Goal: Task Accomplishment & Management: Manage account settings

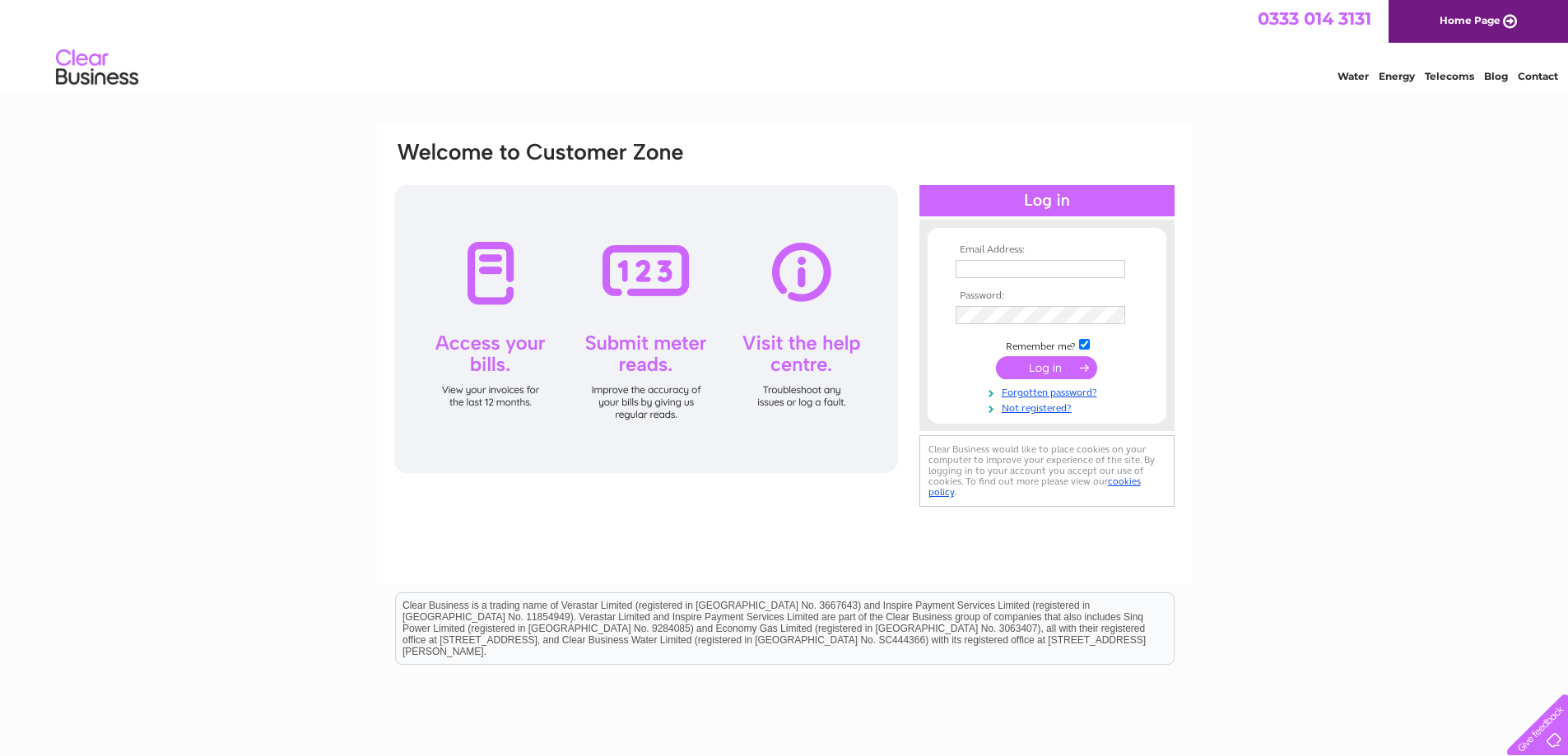
click at [1017, 255] on th "Email Address:" at bounding box center [1047, 250] width 191 height 12
click at [1042, 276] on input "text" at bounding box center [1039, 269] width 169 height 18
click at [1019, 273] on input "text" at bounding box center [1040, 270] width 171 height 19
click at [1004, 269] on input "text" at bounding box center [1039, 269] width 169 height 18
type input "oaktreegarage555@gmail.com"
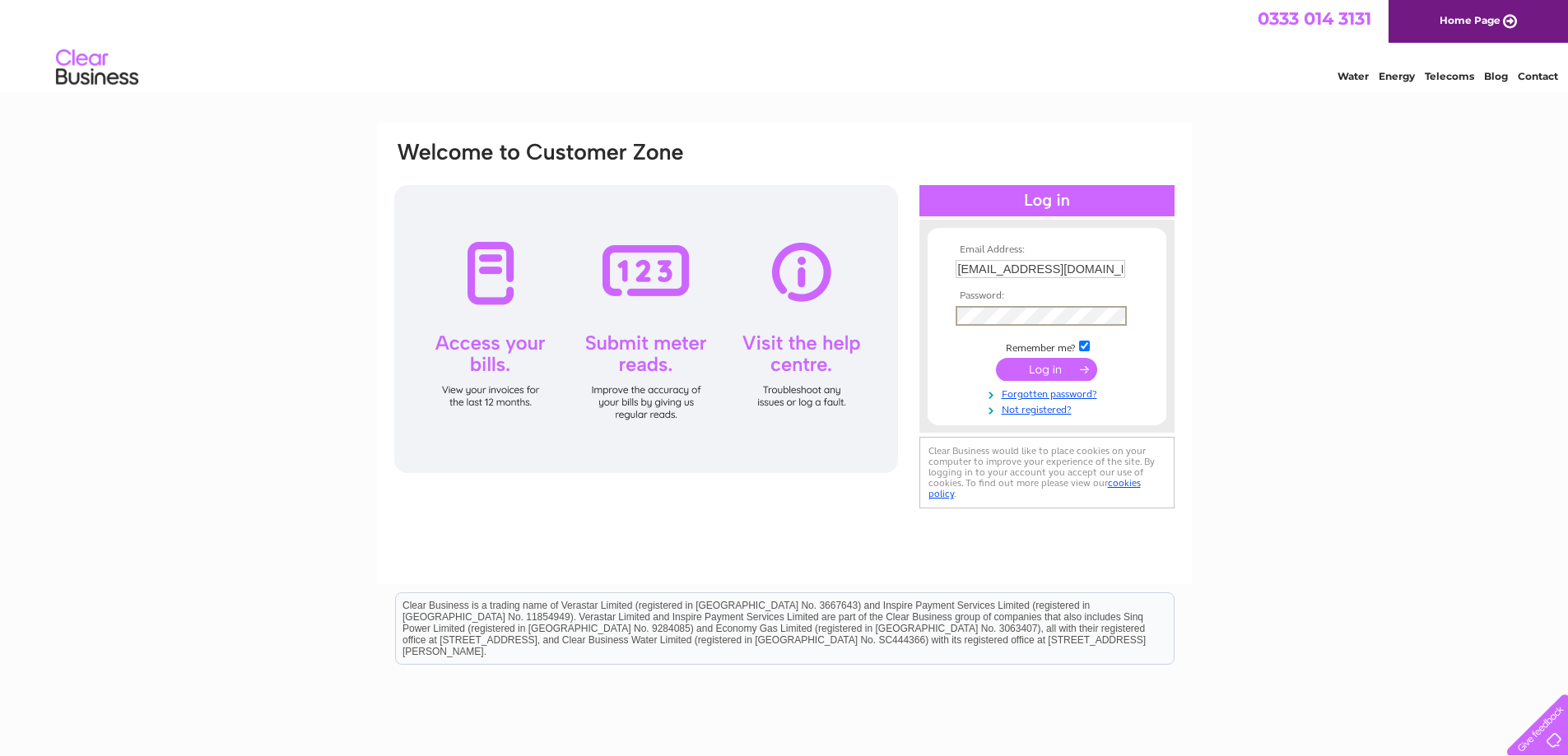
click at [1047, 368] on input "submit" at bounding box center [1046, 369] width 102 height 23
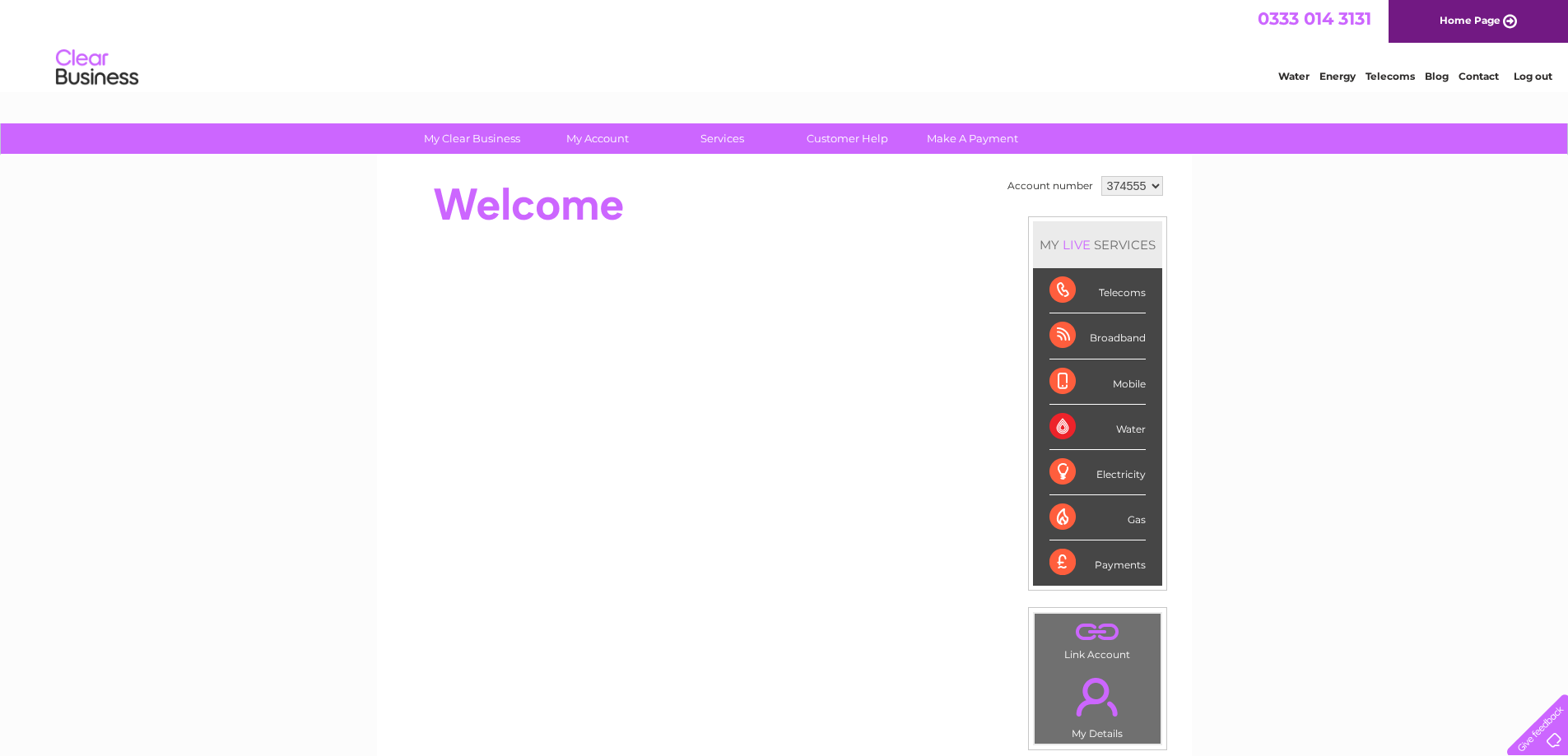
click at [1150, 184] on select "374555 942847 942863" at bounding box center [1132, 186] width 62 height 19
click at [1101, 176] on select "374555 942847 942863" at bounding box center [1132, 186] width 62 height 19
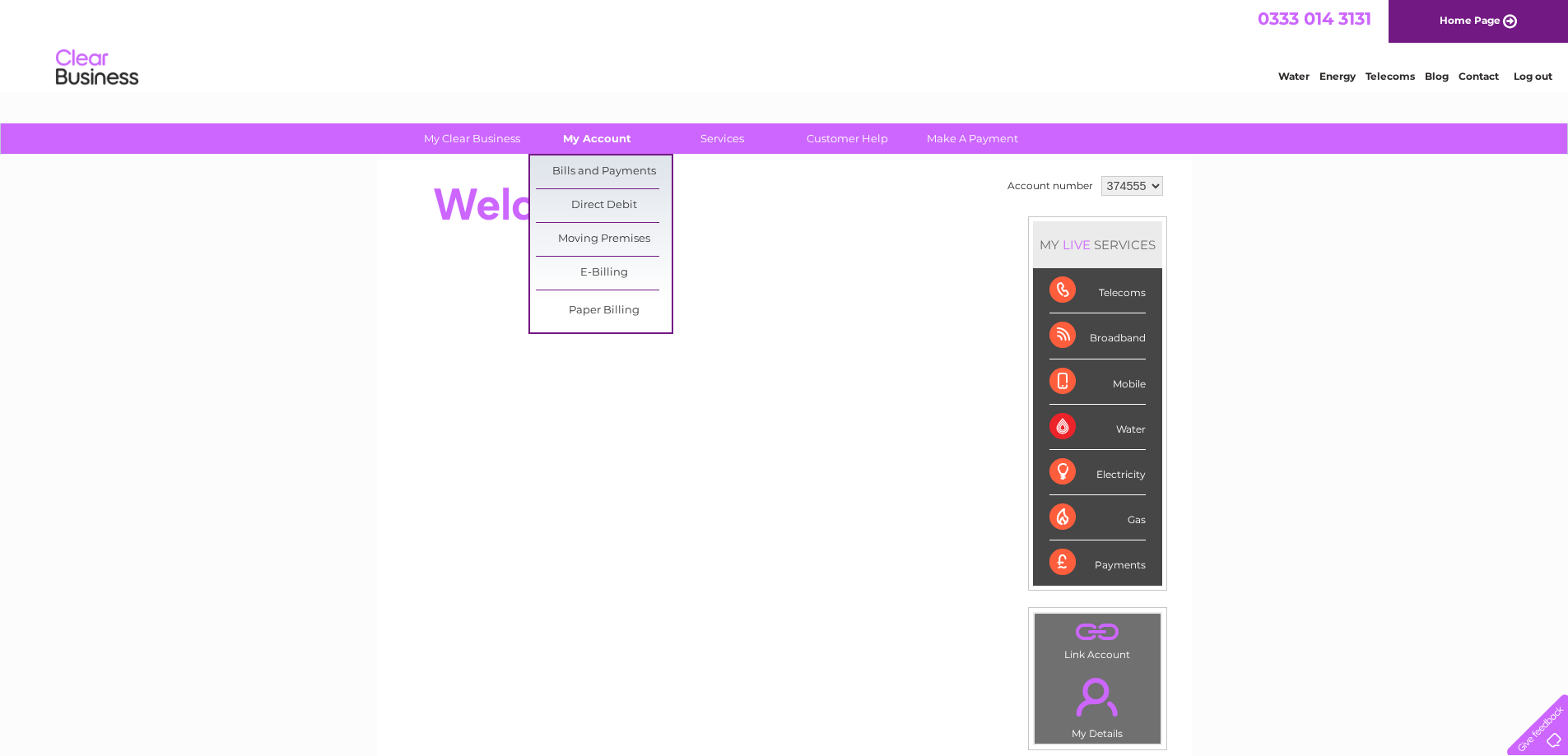
click at [579, 131] on link "My Account" at bounding box center [596, 139] width 135 height 31
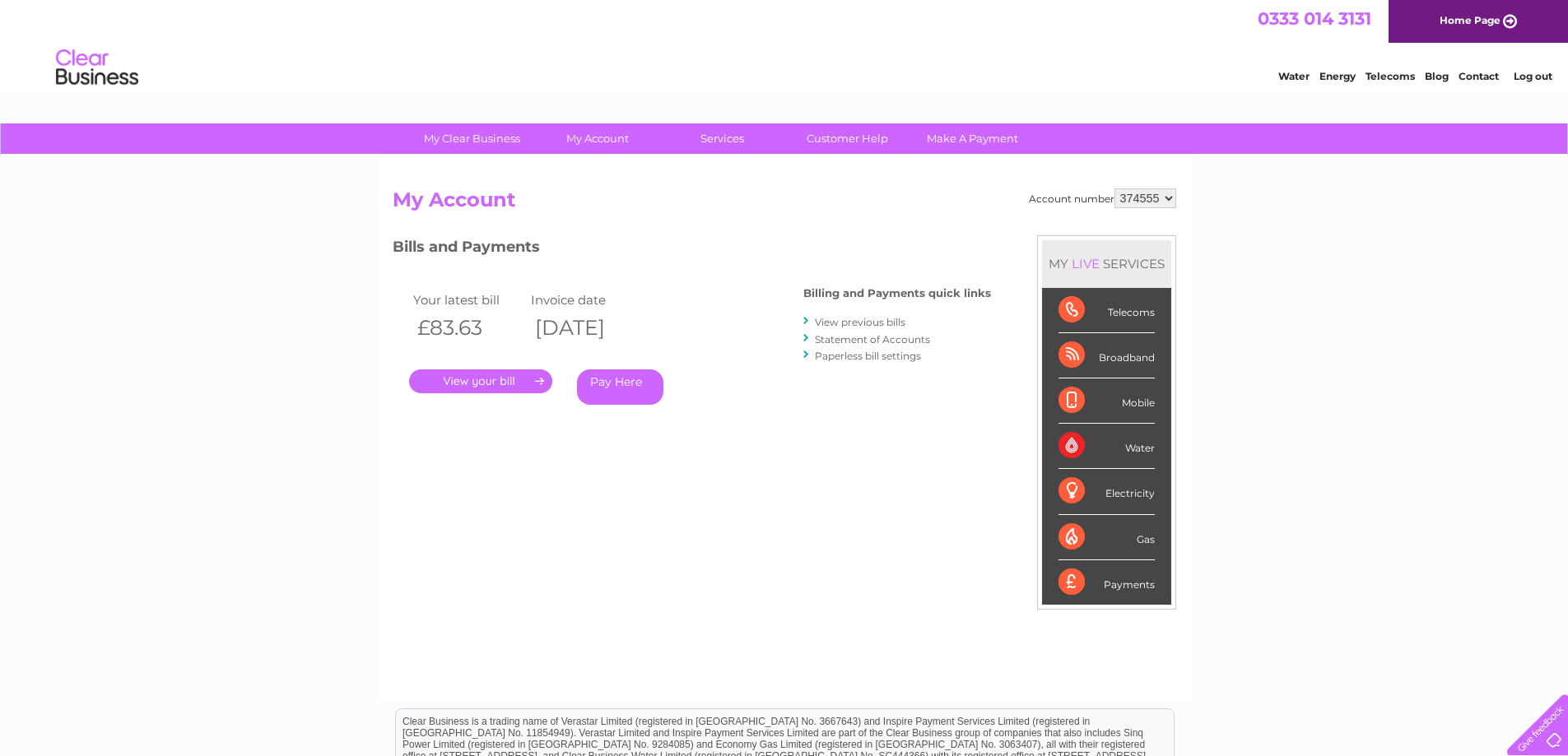
click at [876, 318] on link "View previous bills" at bounding box center [860, 322] width 91 height 13
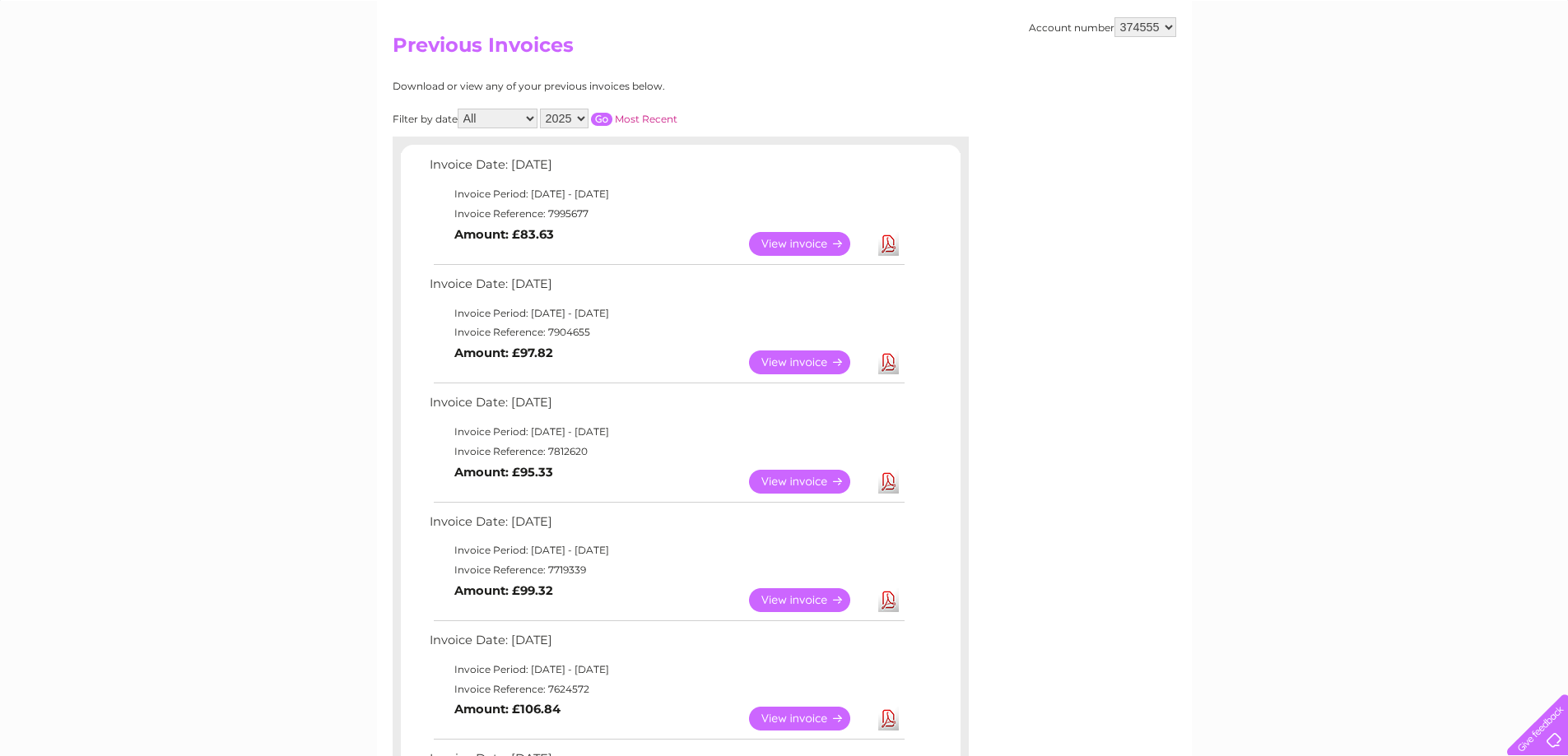
scroll to position [247, 0]
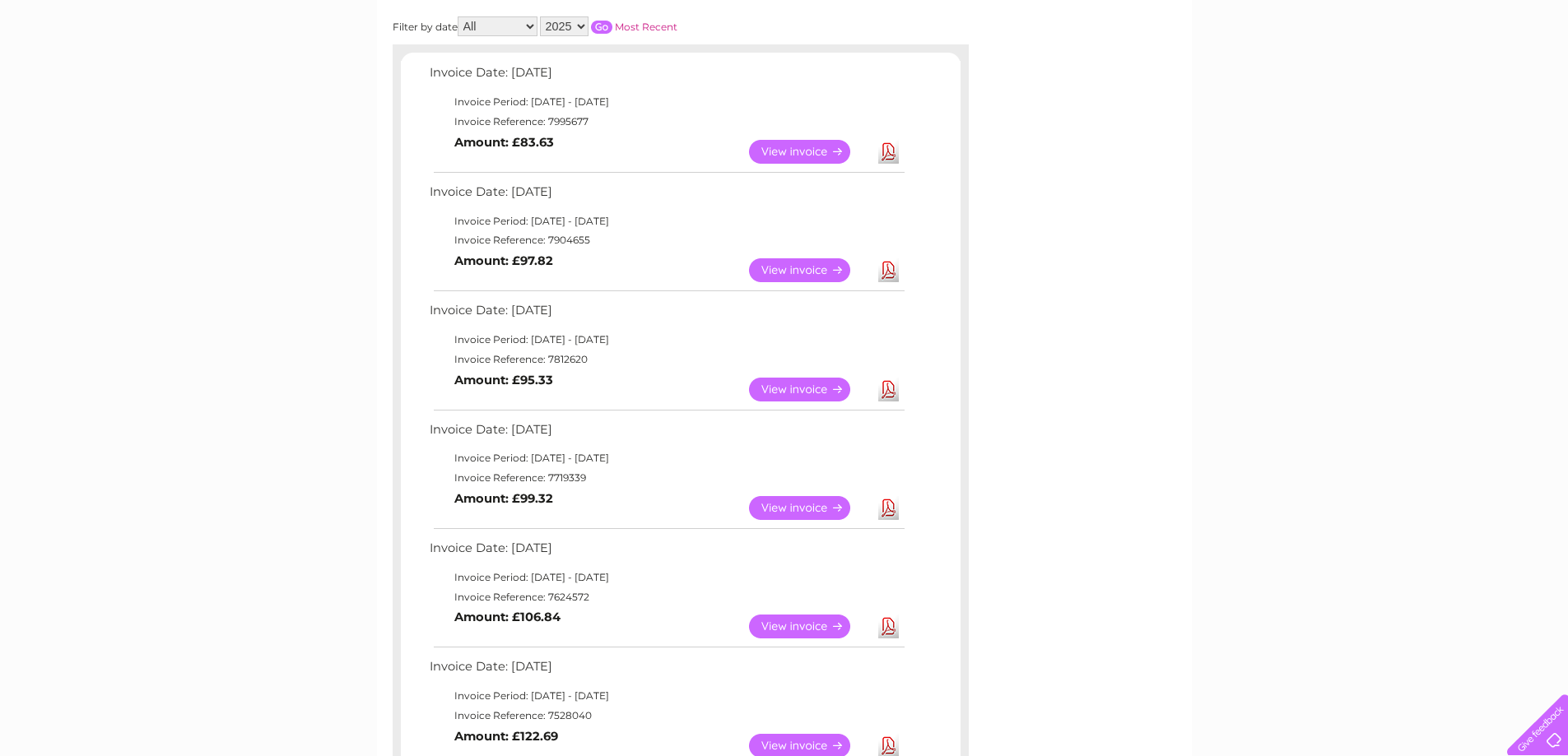
click at [786, 273] on link "View" at bounding box center [809, 270] width 121 height 24
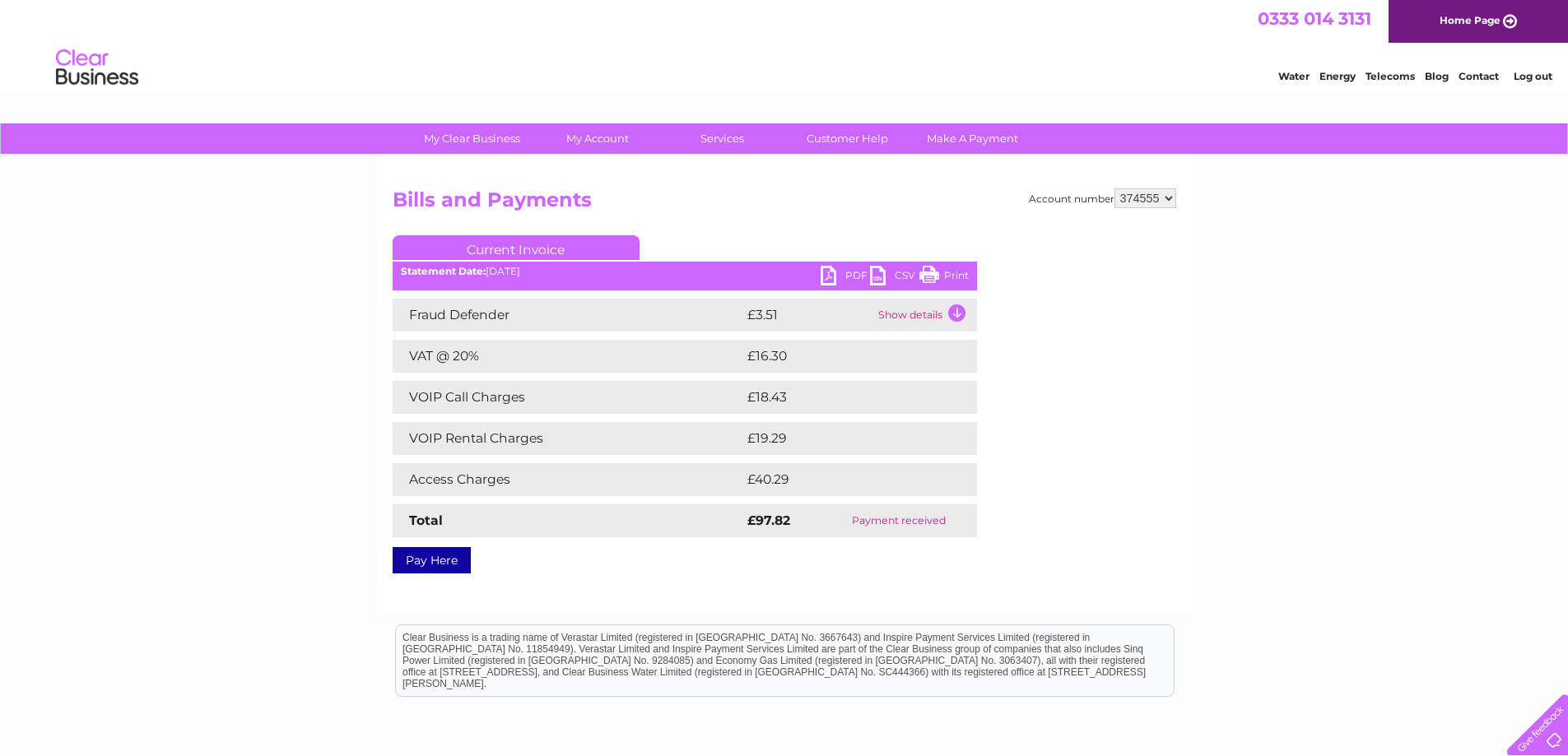
click at [938, 280] on link "Print" at bounding box center [944, 277] width 49 height 24
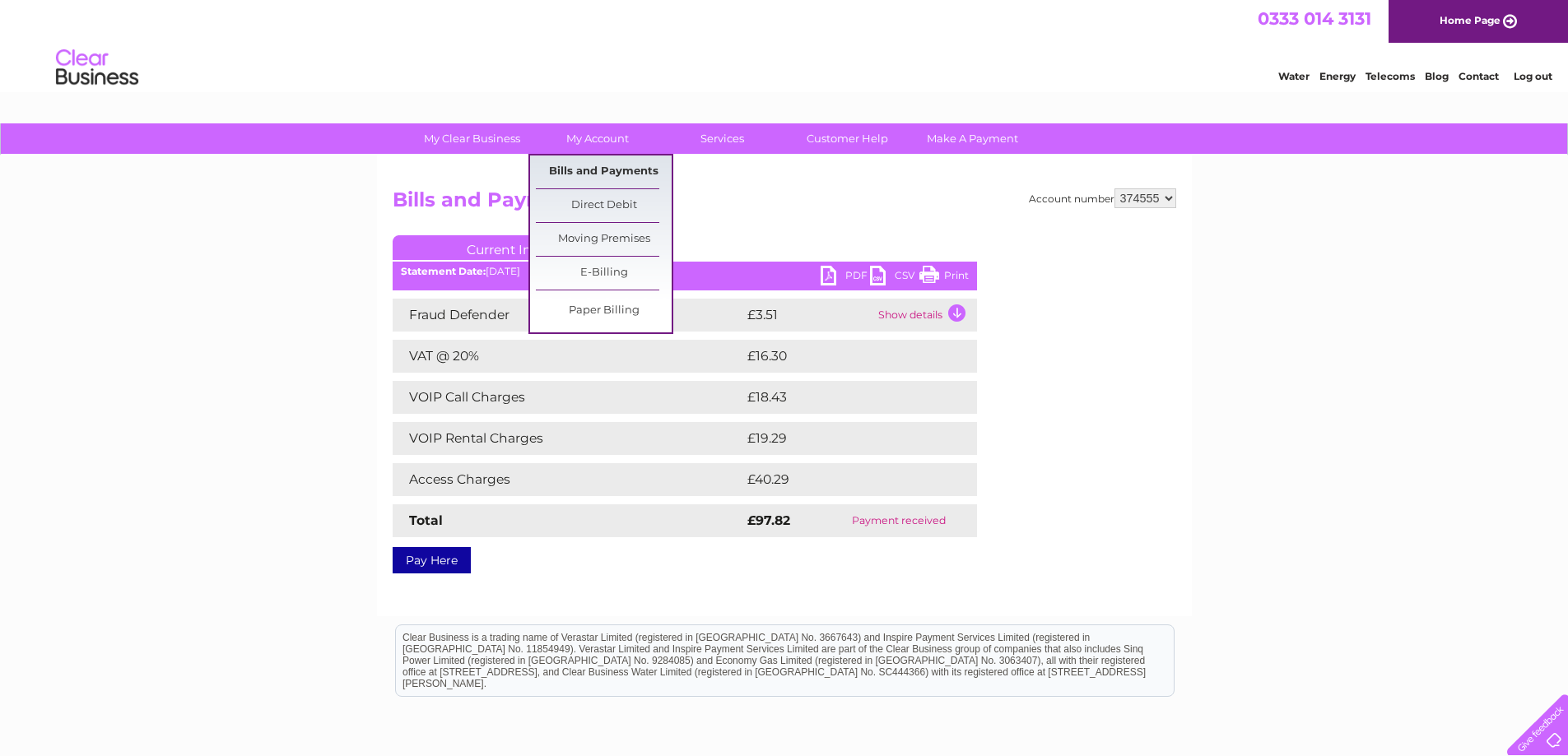
click at [581, 169] on link "Bills and Payments" at bounding box center [603, 172] width 135 height 33
click at [592, 174] on link "Bills and Payments" at bounding box center [603, 172] width 135 height 33
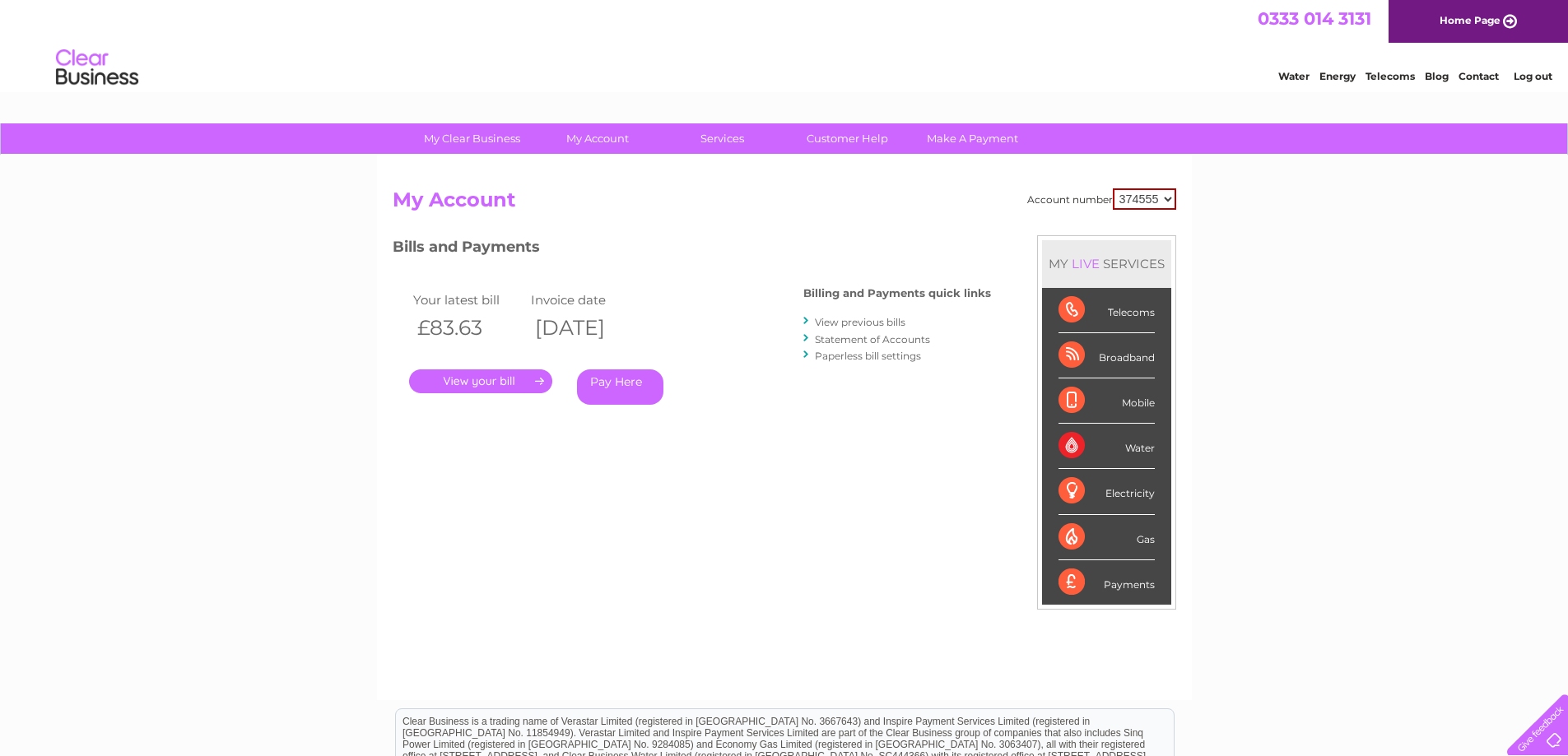
click at [843, 326] on link "View previous bills" at bounding box center [860, 322] width 91 height 13
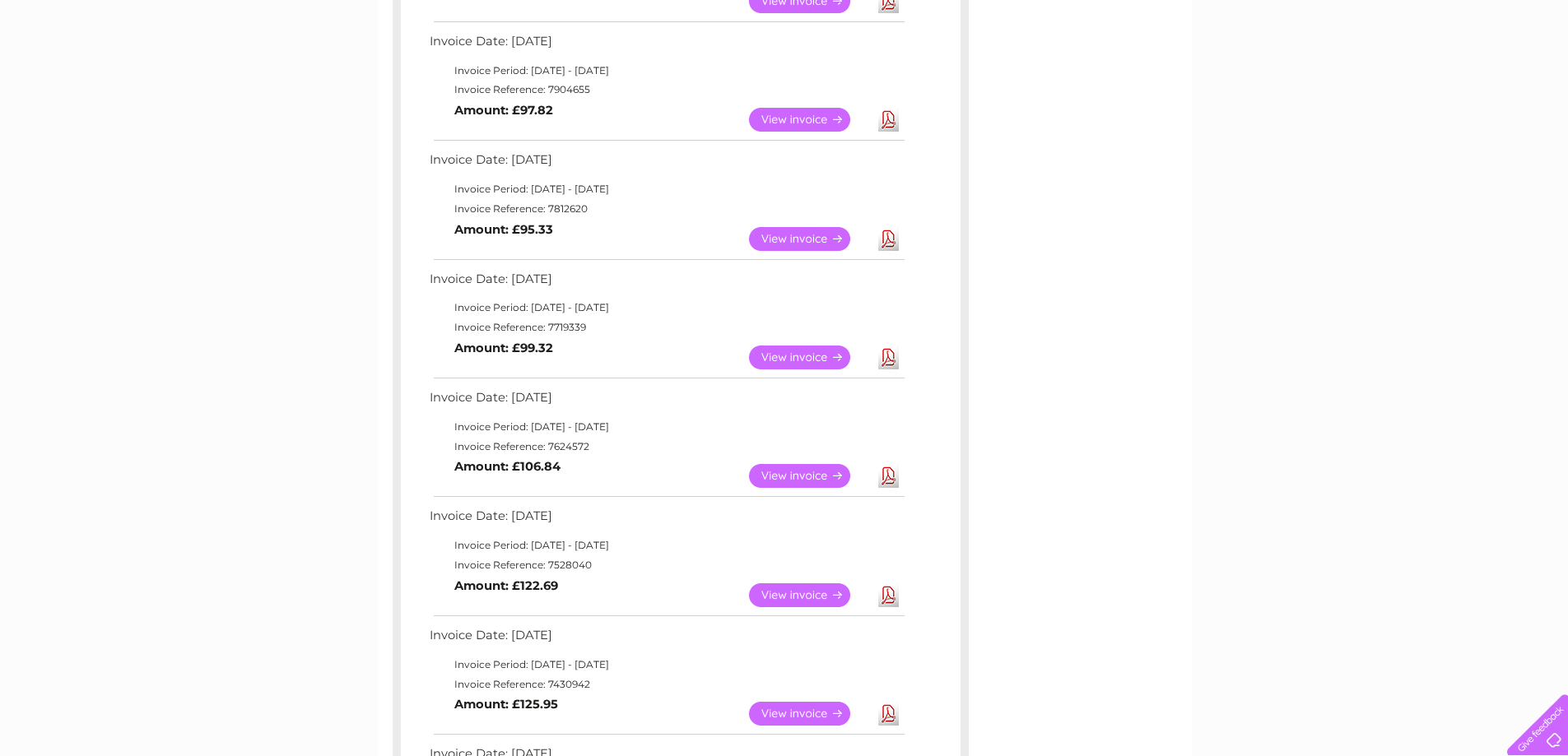
scroll to position [412, 0]
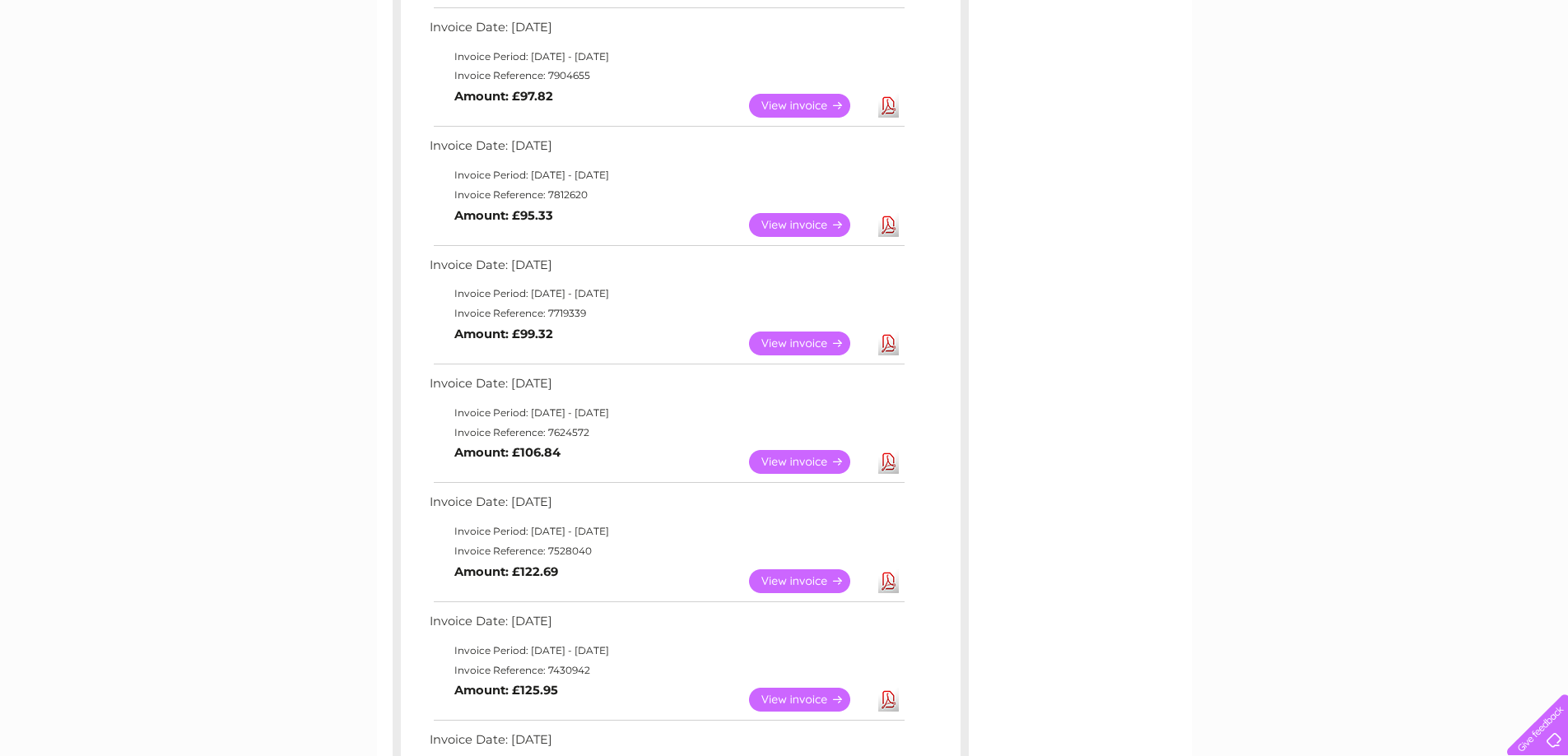
click at [797, 231] on link "View" at bounding box center [809, 225] width 121 height 24
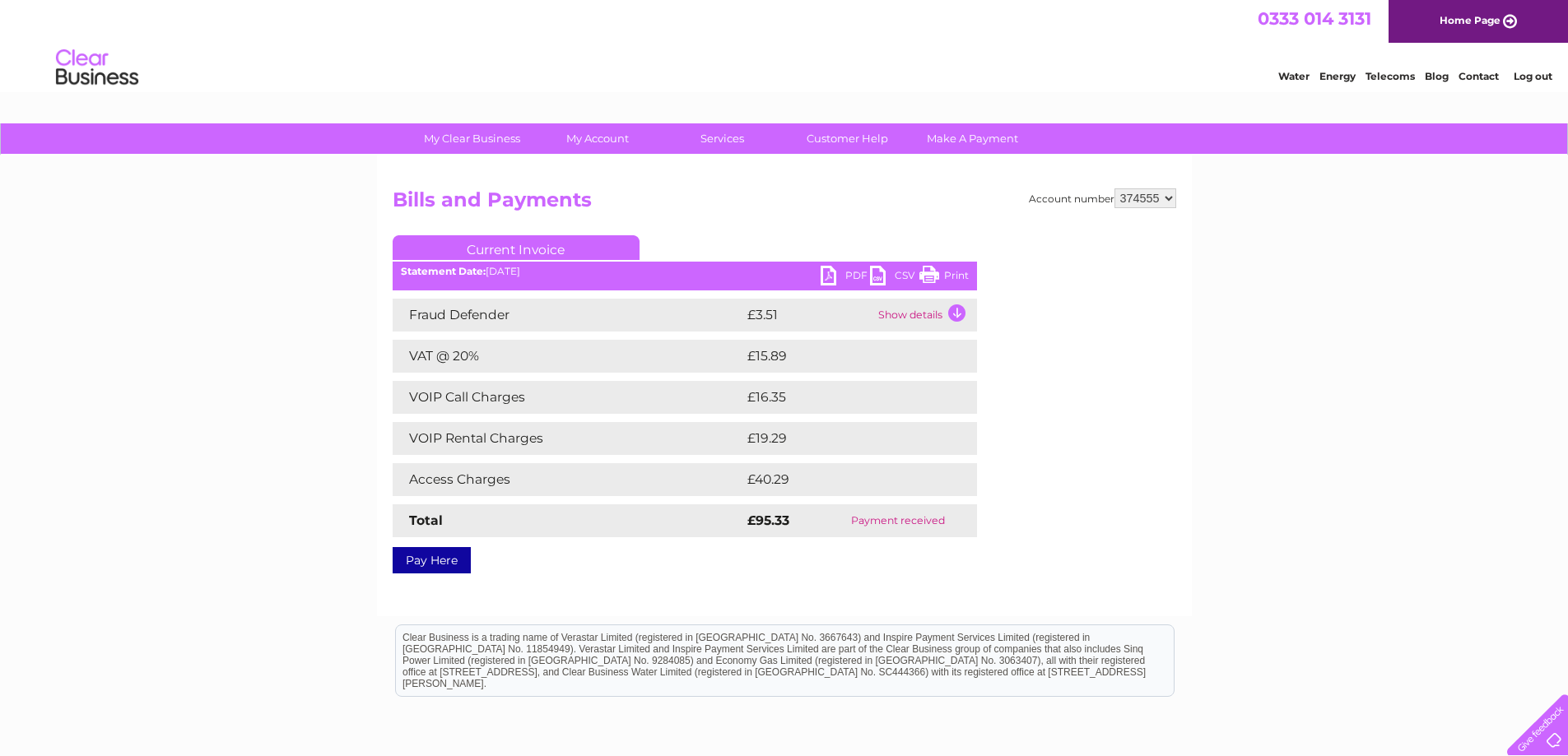
click at [933, 273] on link "Print" at bounding box center [944, 277] width 49 height 24
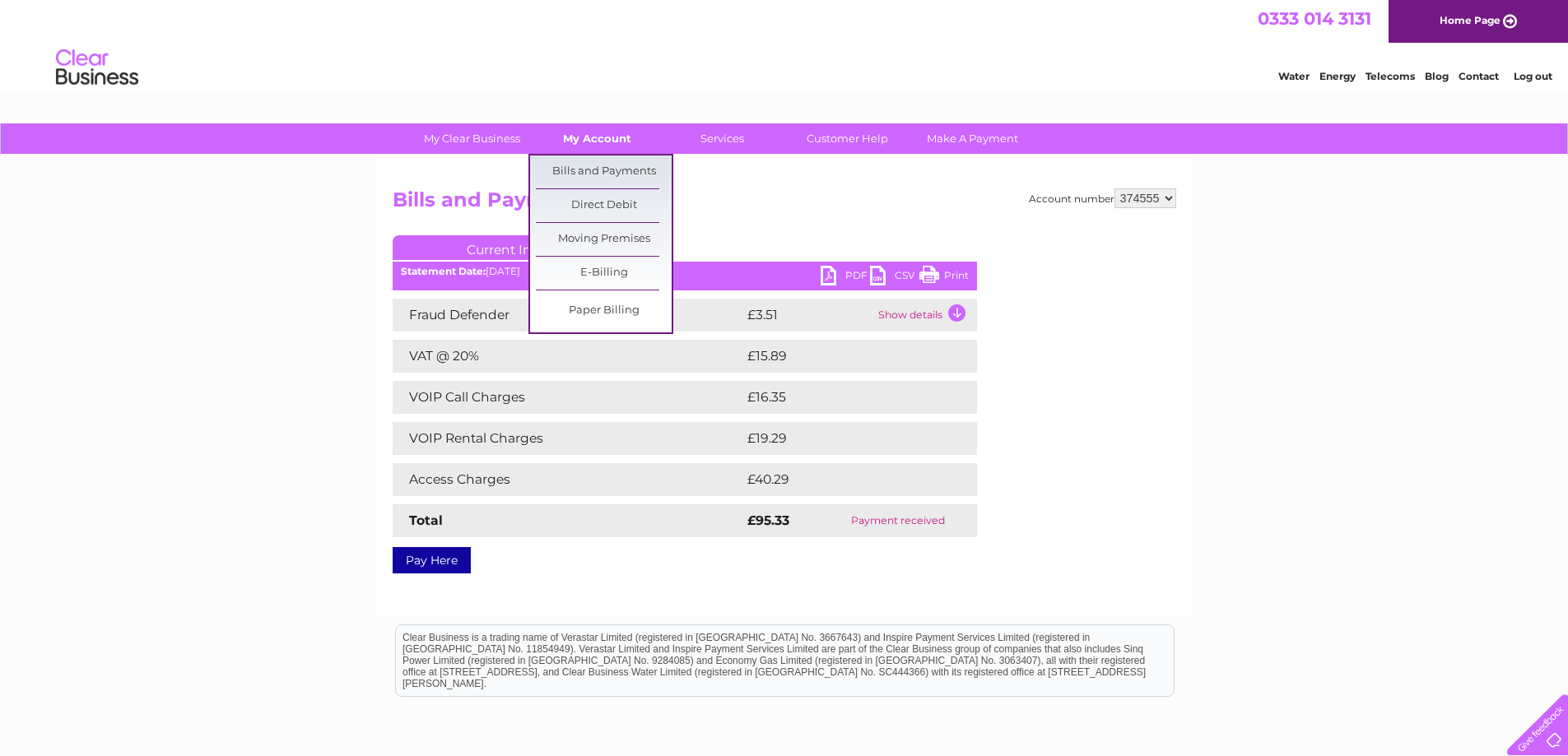
click at [592, 142] on link "My Account" at bounding box center [596, 139] width 135 height 31
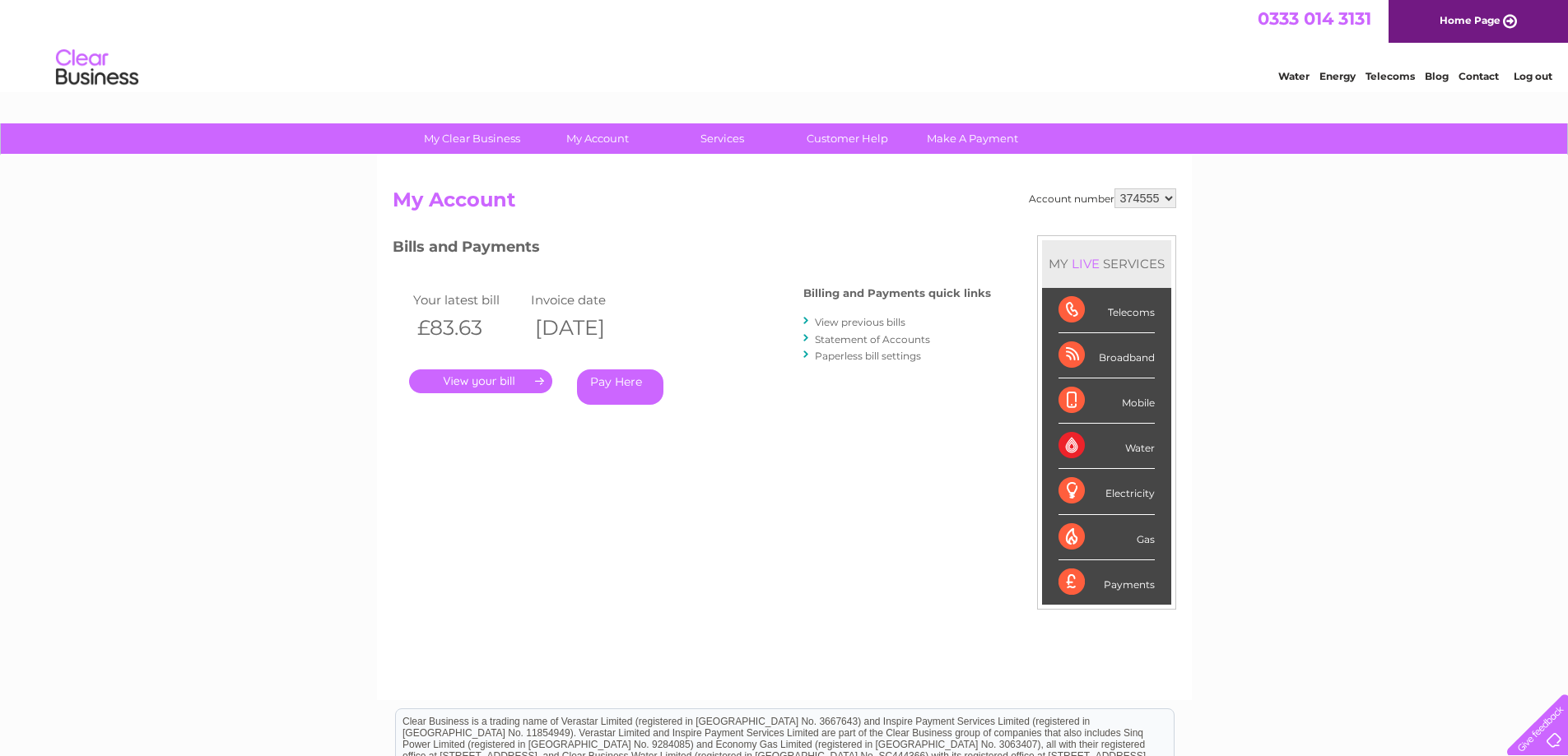
click at [866, 323] on link "View previous bills" at bounding box center [860, 322] width 91 height 13
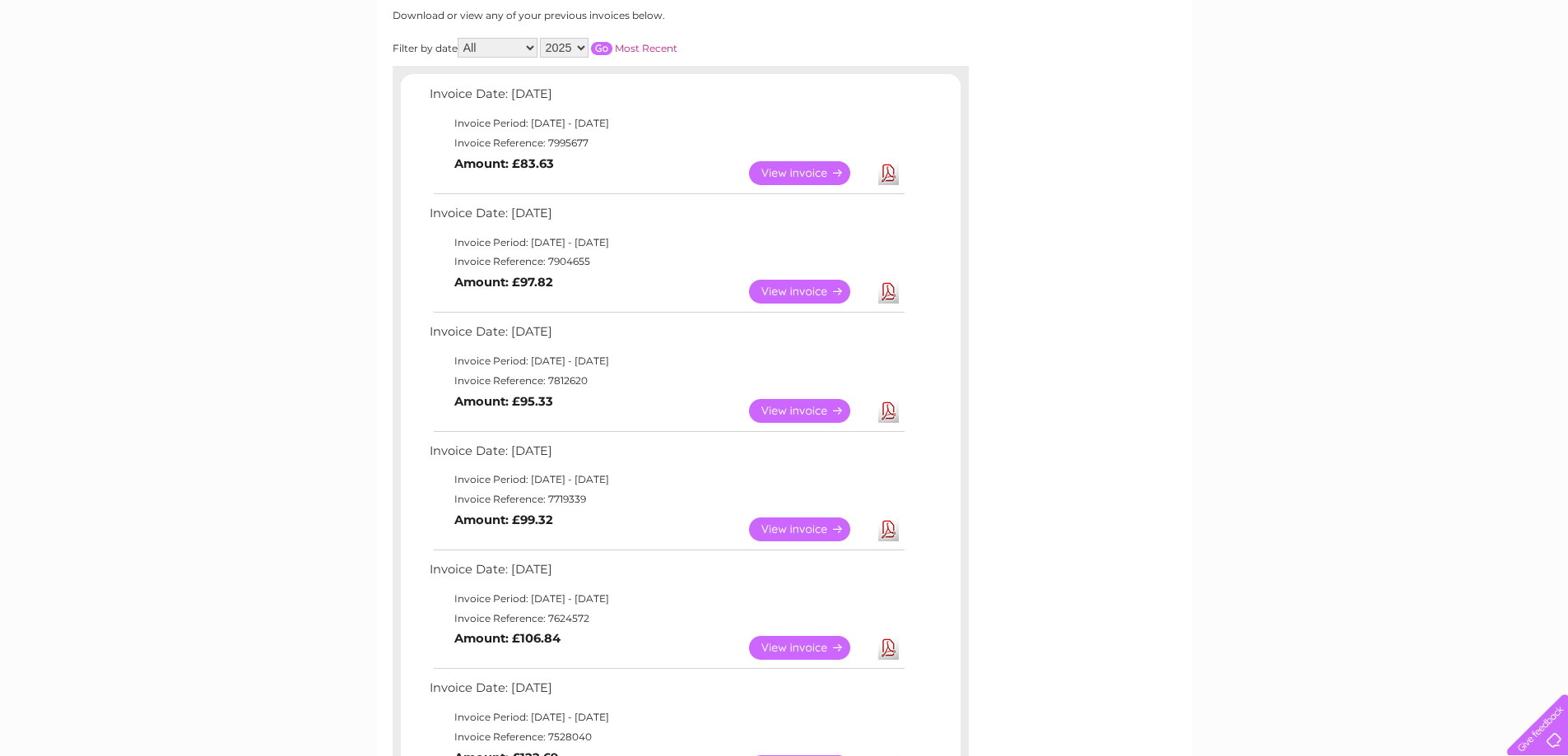
scroll to position [247, 0]
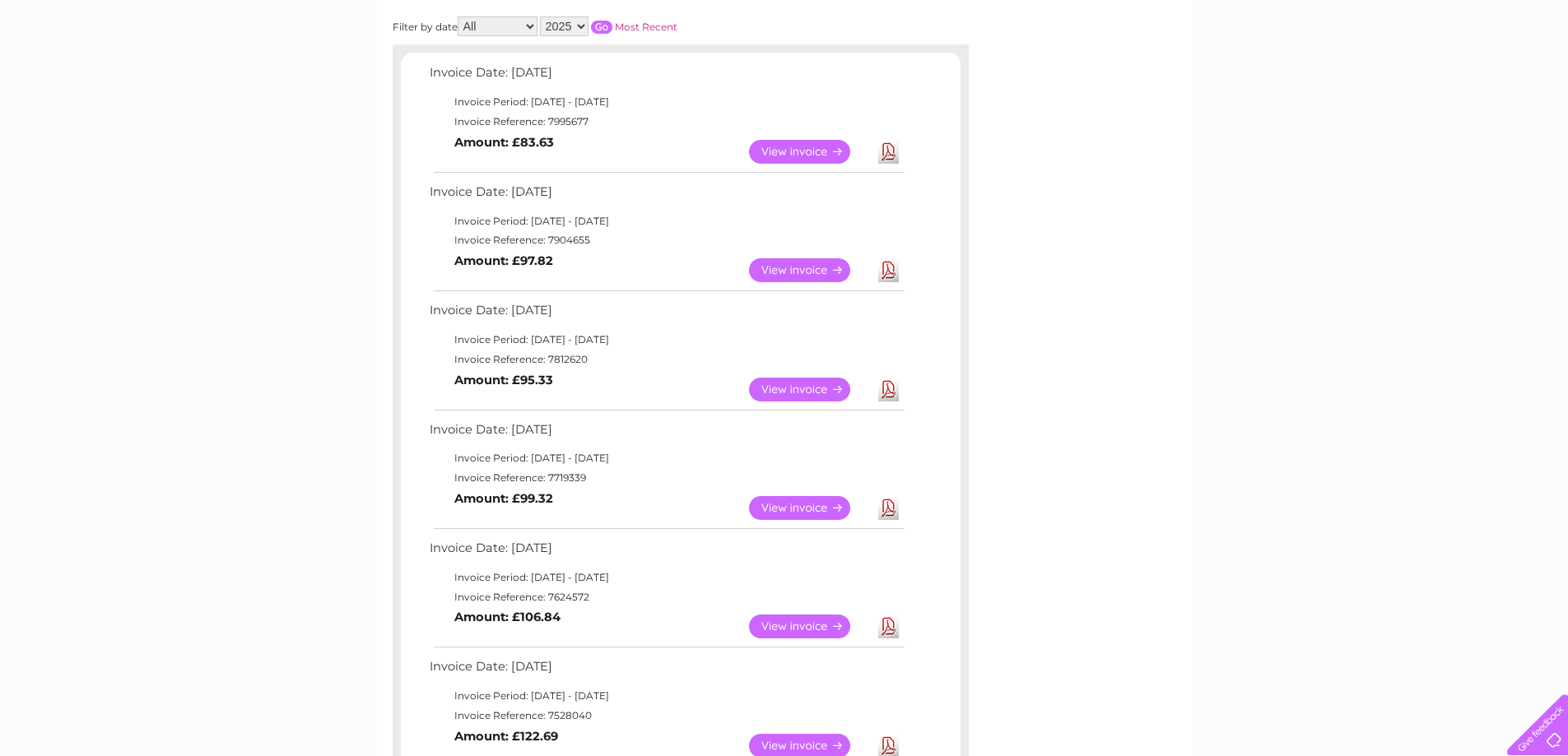
click at [804, 511] on link "View" at bounding box center [809, 508] width 121 height 24
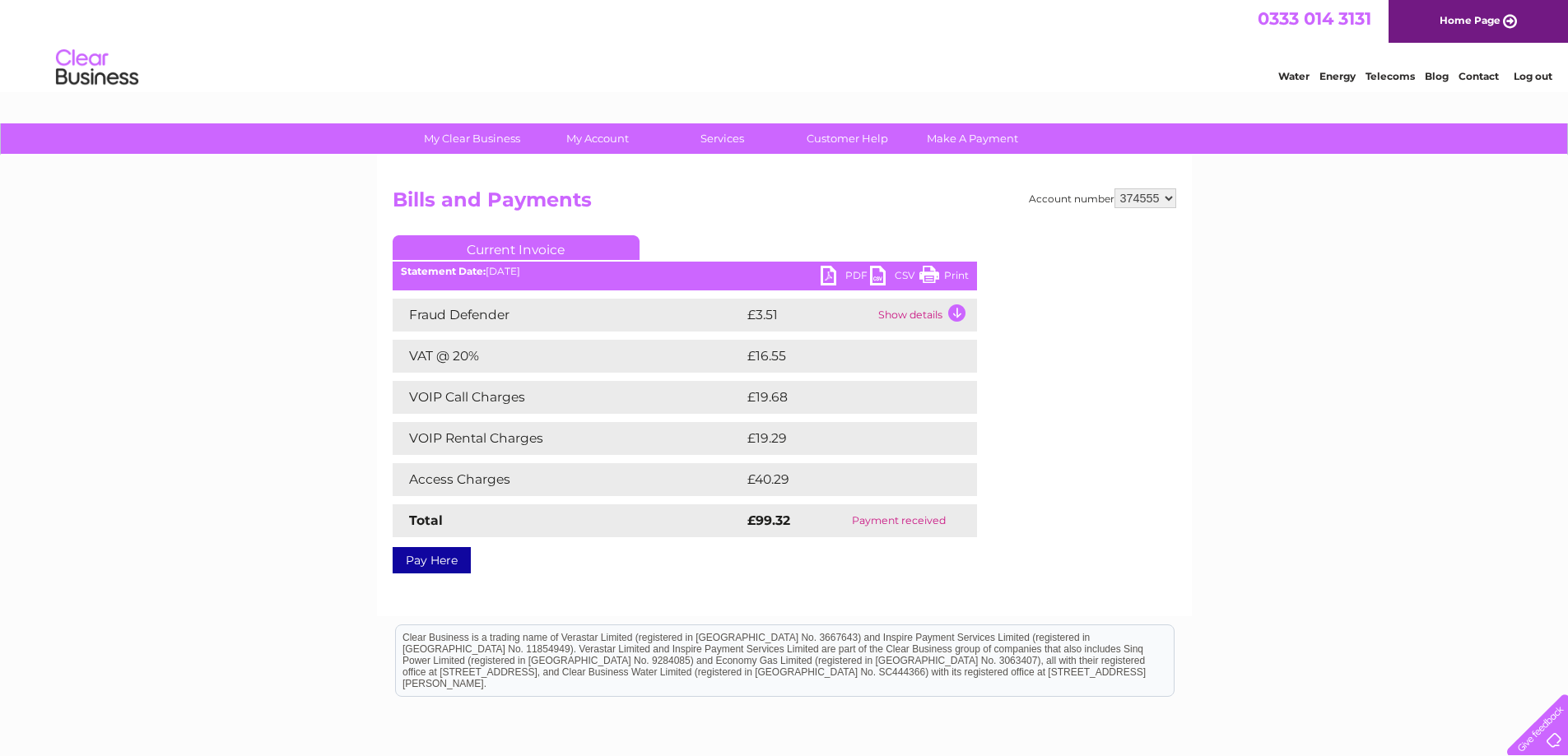
click at [949, 275] on link "Print" at bounding box center [944, 277] width 49 height 24
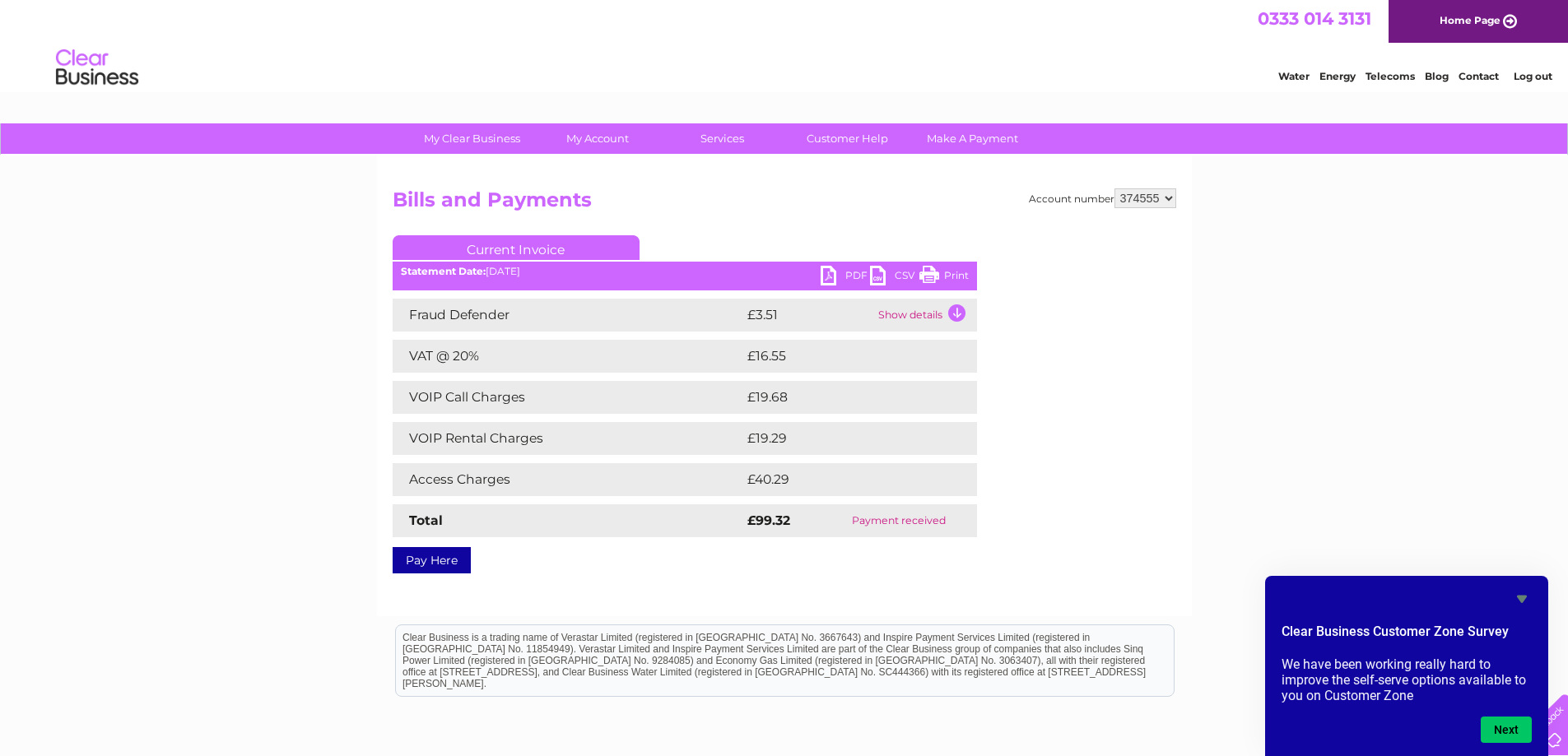
click at [1167, 197] on select "374555 942847 942863" at bounding box center [1146, 198] width 62 height 19
select select "942863"
click at [1115, 189] on select "374555 942847 942863" at bounding box center [1146, 198] width 62 height 19
click at [1348, 247] on div "My Clear Business Login Details My Details My Preferences Link Account My Accou…" at bounding box center [784, 510] width 1568 height 774
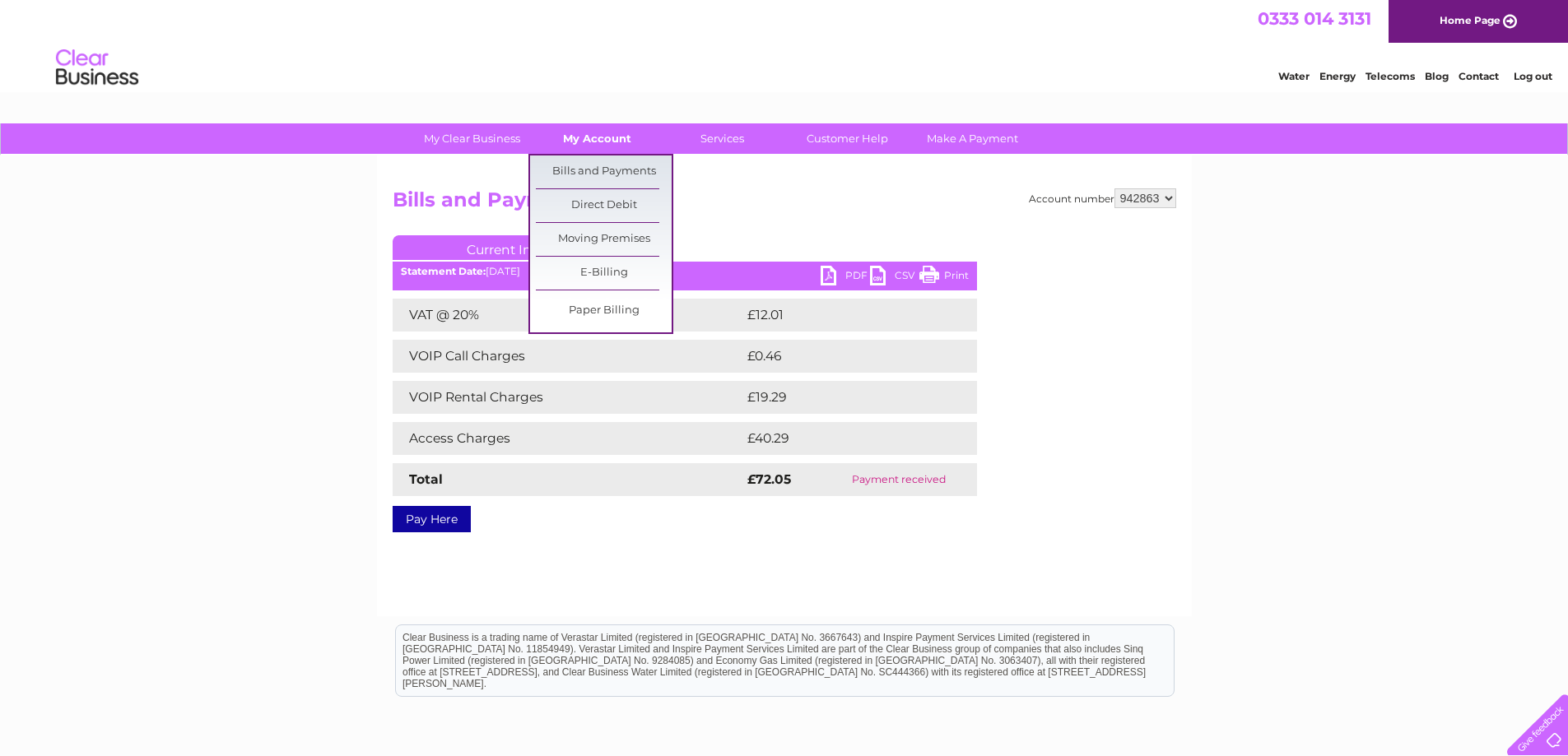
click at [600, 138] on link "My Account" at bounding box center [596, 139] width 135 height 31
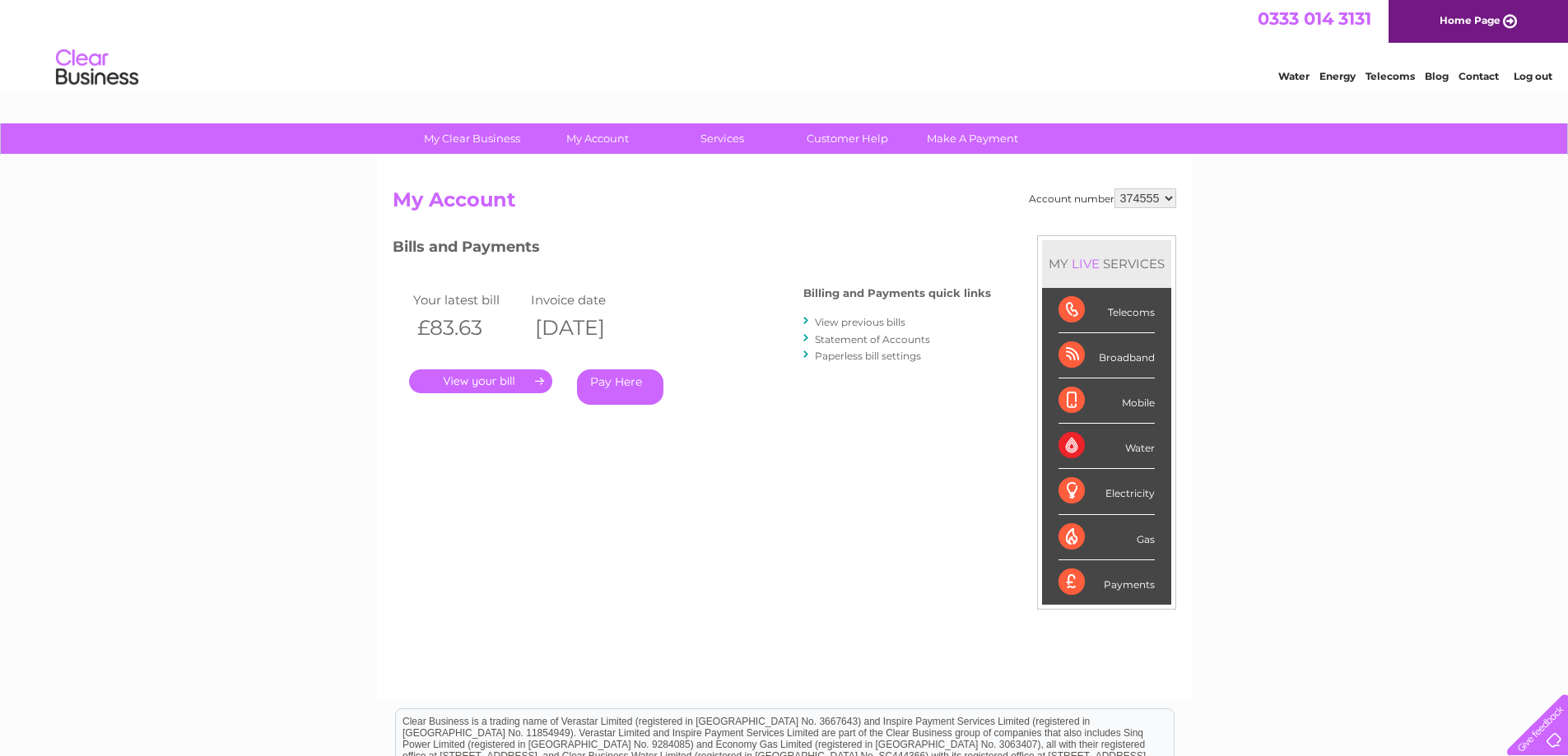
click at [1166, 197] on select "374555 942847 942863" at bounding box center [1146, 198] width 62 height 19
select select "942863"
click at [1115, 189] on select "374555 942847 942863" at bounding box center [1146, 198] width 62 height 19
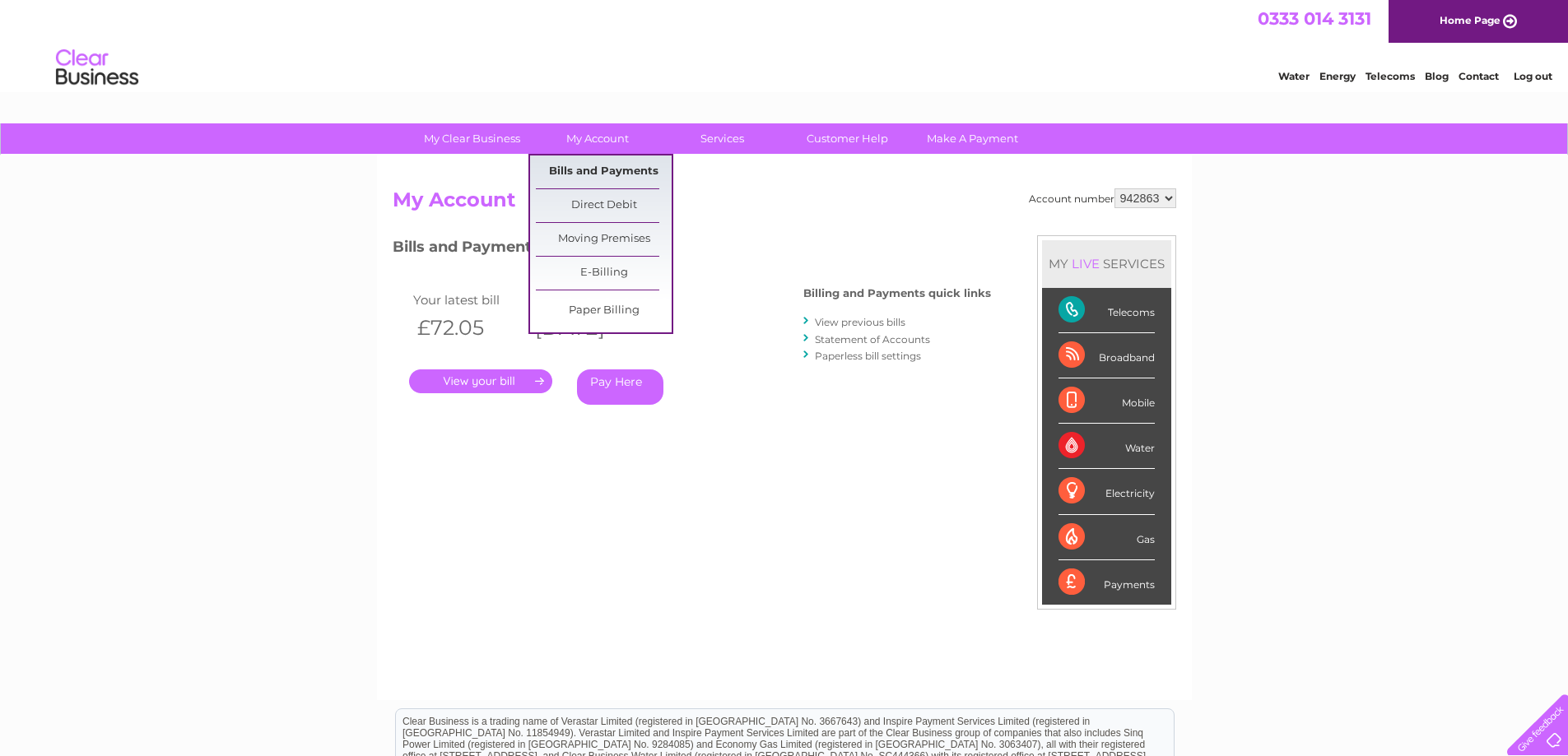
click at [610, 170] on link "Bills and Payments" at bounding box center [603, 172] width 135 height 33
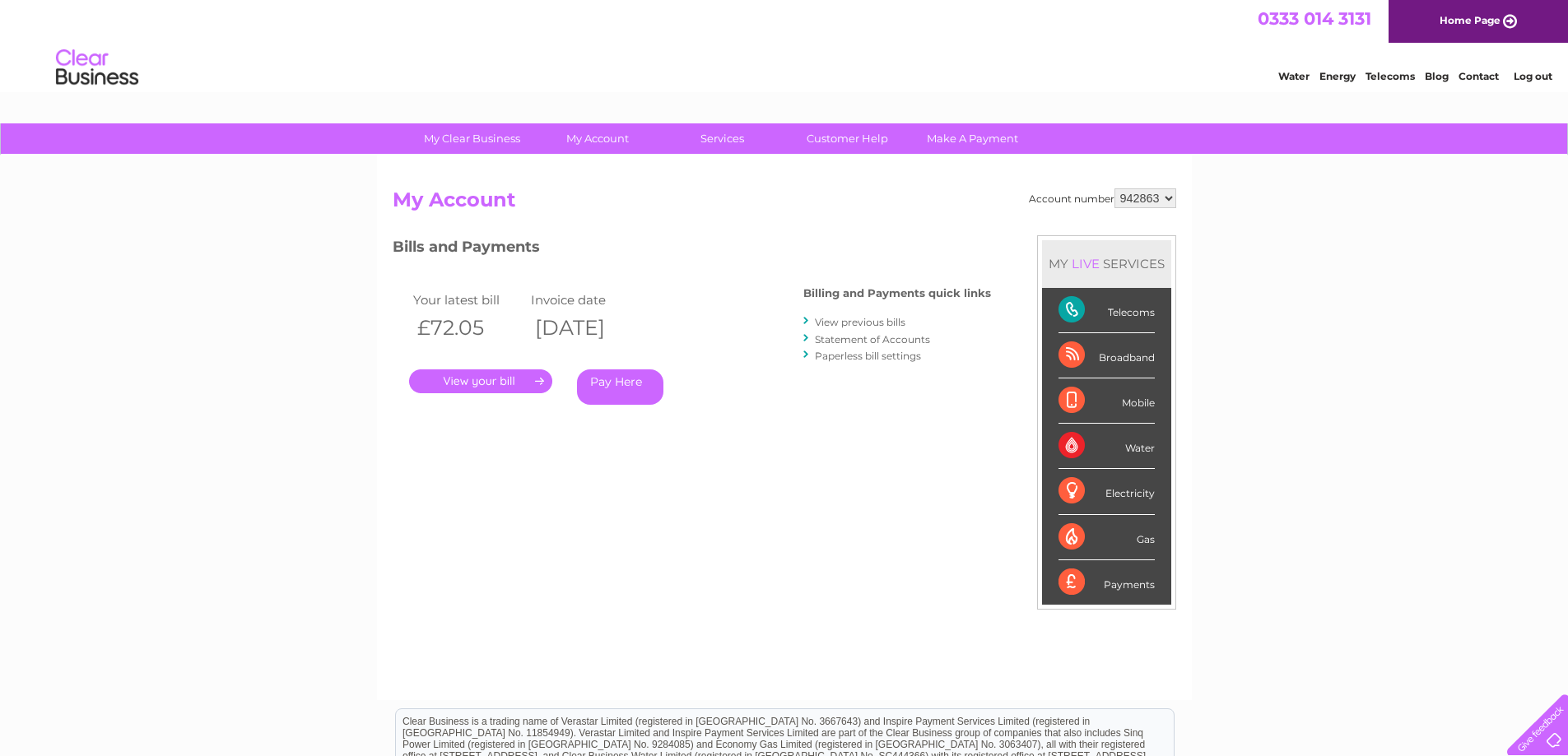
click at [857, 316] on link "View previous bills" at bounding box center [860, 322] width 91 height 13
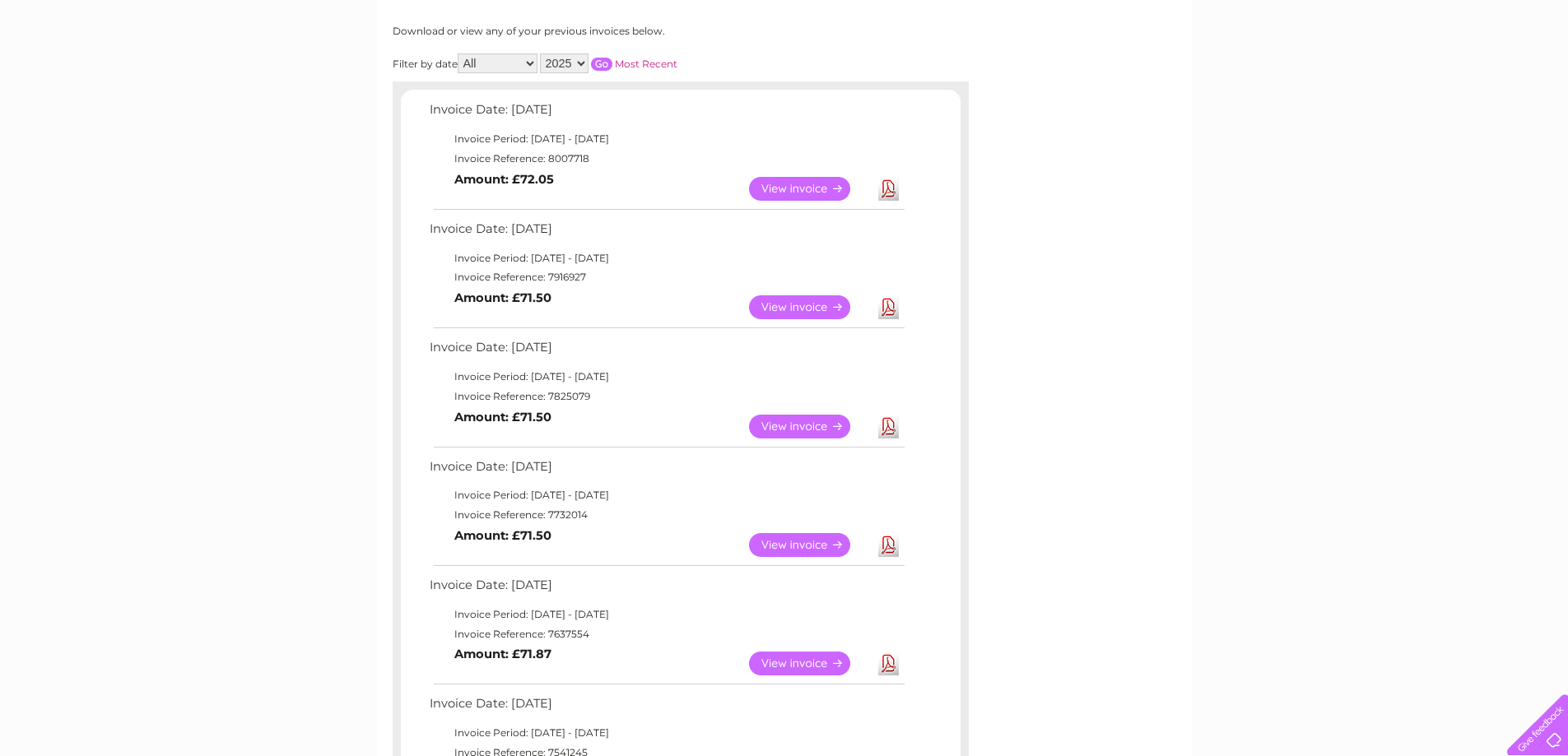
scroll to position [247, 0]
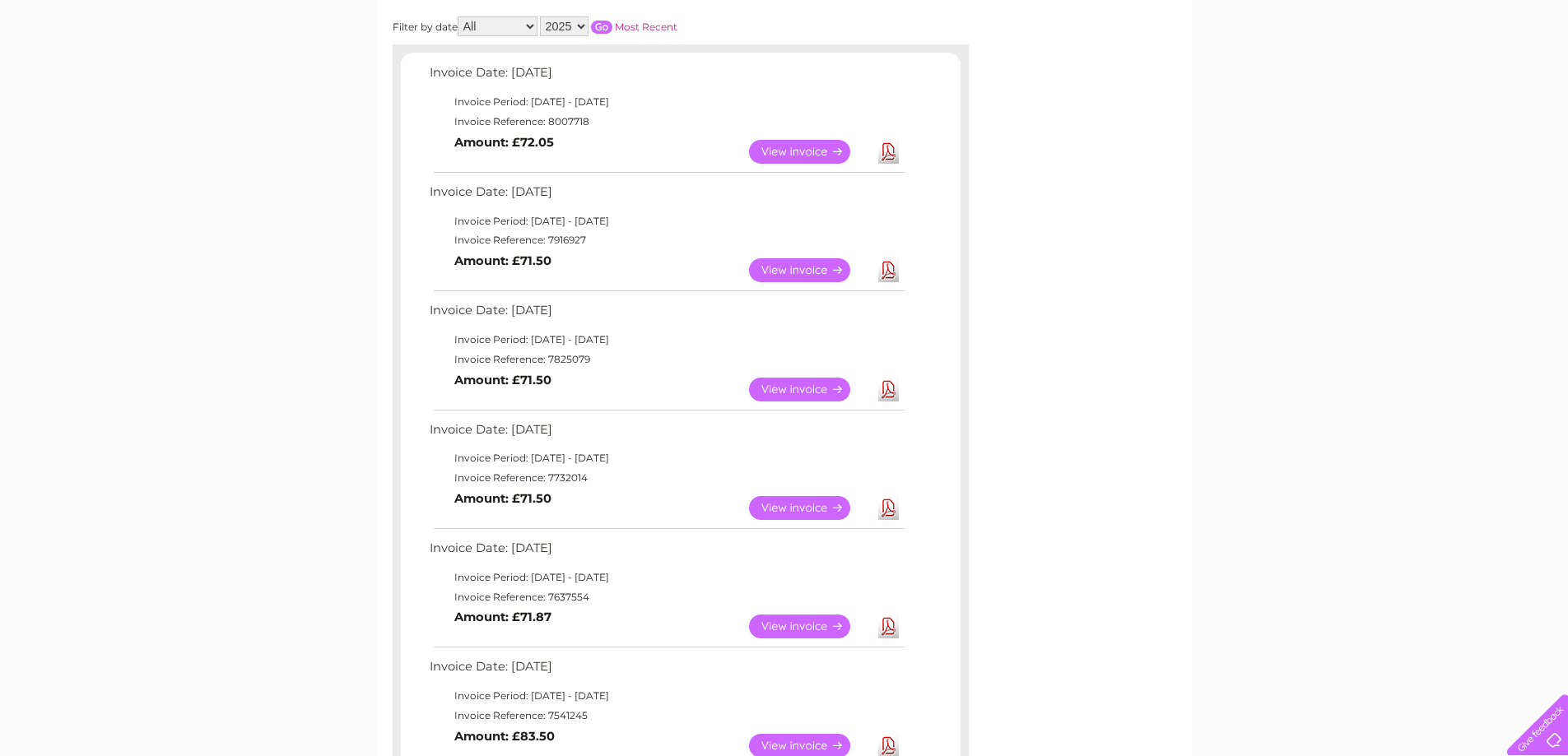
click at [809, 273] on link "View" at bounding box center [809, 270] width 121 height 24
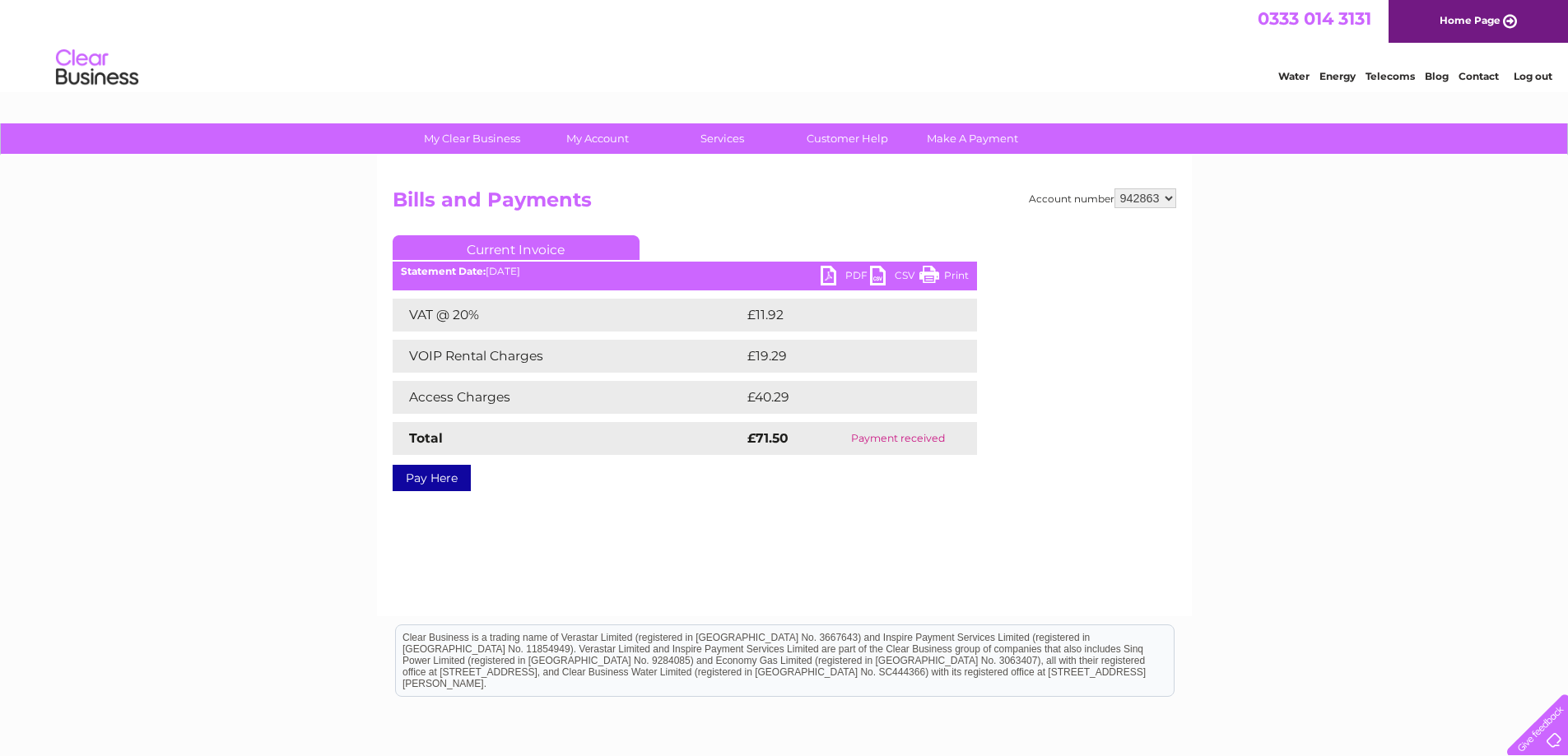
click at [955, 266] on ul "Current Invoice" at bounding box center [684, 250] width 584 height 31
drag, startPoint x: 951, startPoint y: 270, endPoint x: 1176, endPoint y: 3, distance: 349.2
click at [951, 270] on link "Print" at bounding box center [944, 277] width 49 height 24
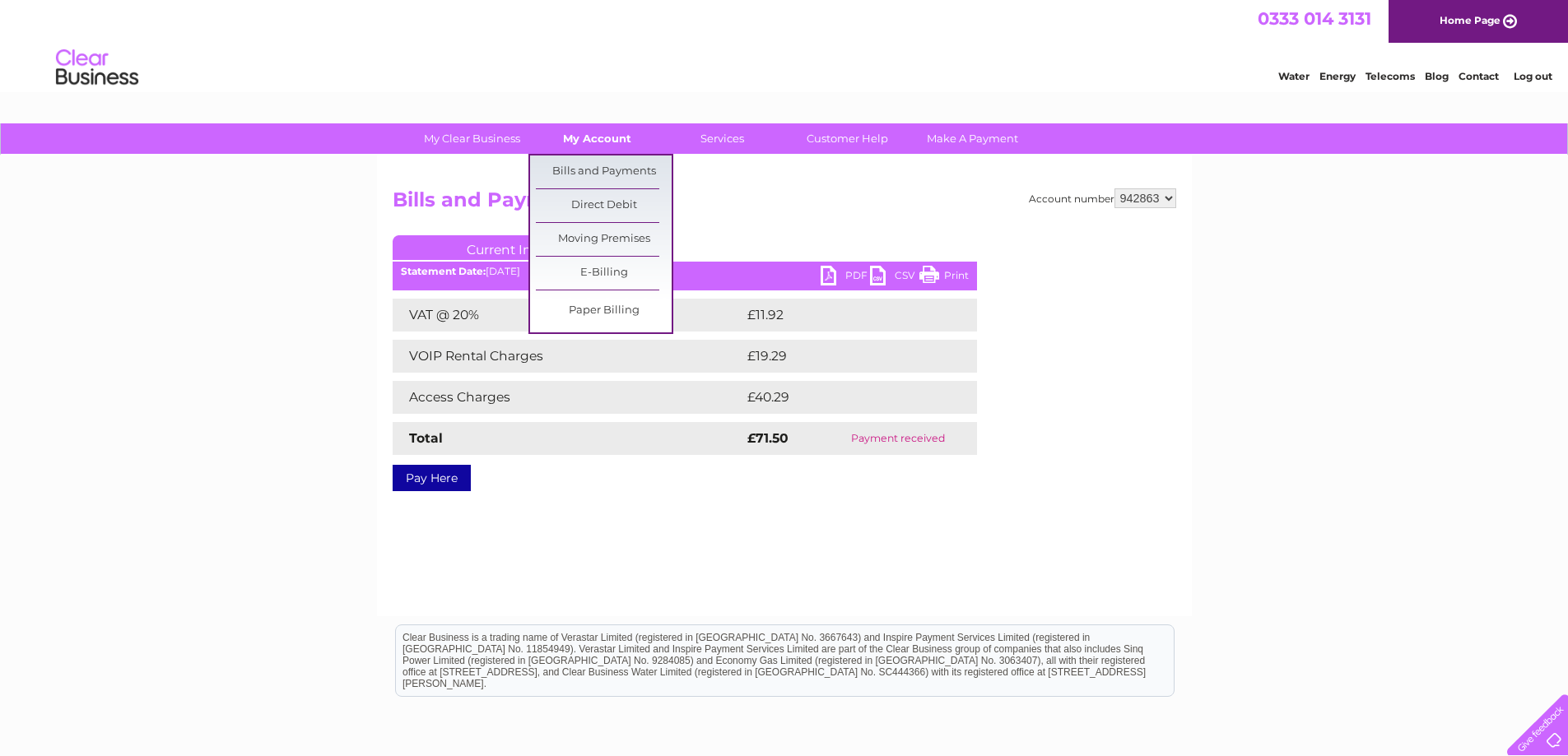
click at [591, 142] on link "My Account" at bounding box center [596, 139] width 135 height 31
click at [588, 170] on link "Bills and Payments" at bounding box center [603, 172] width 135 height 33
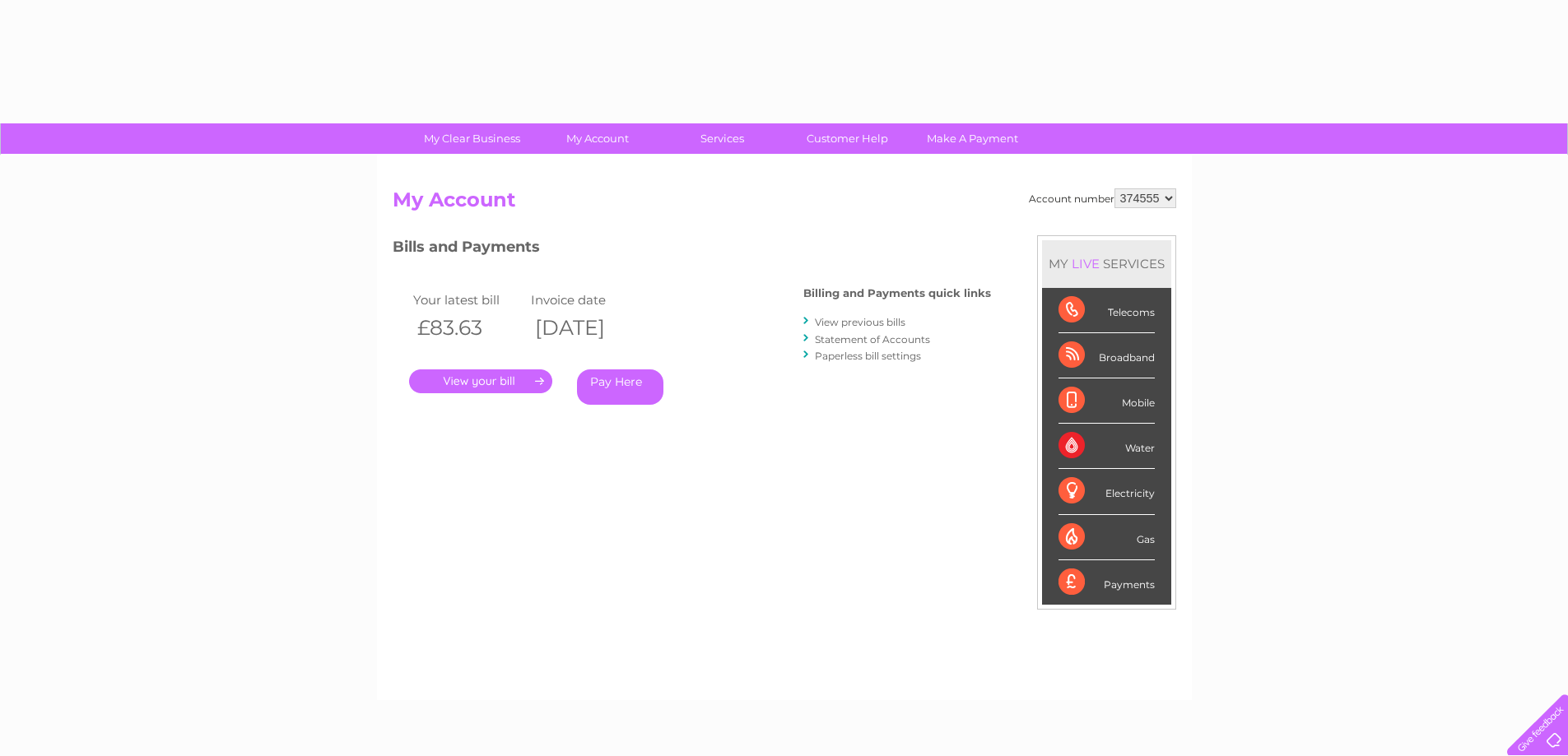
click at [834, 321] on link "View previous bills" at bounding box center [860, 322] width 91 height 13
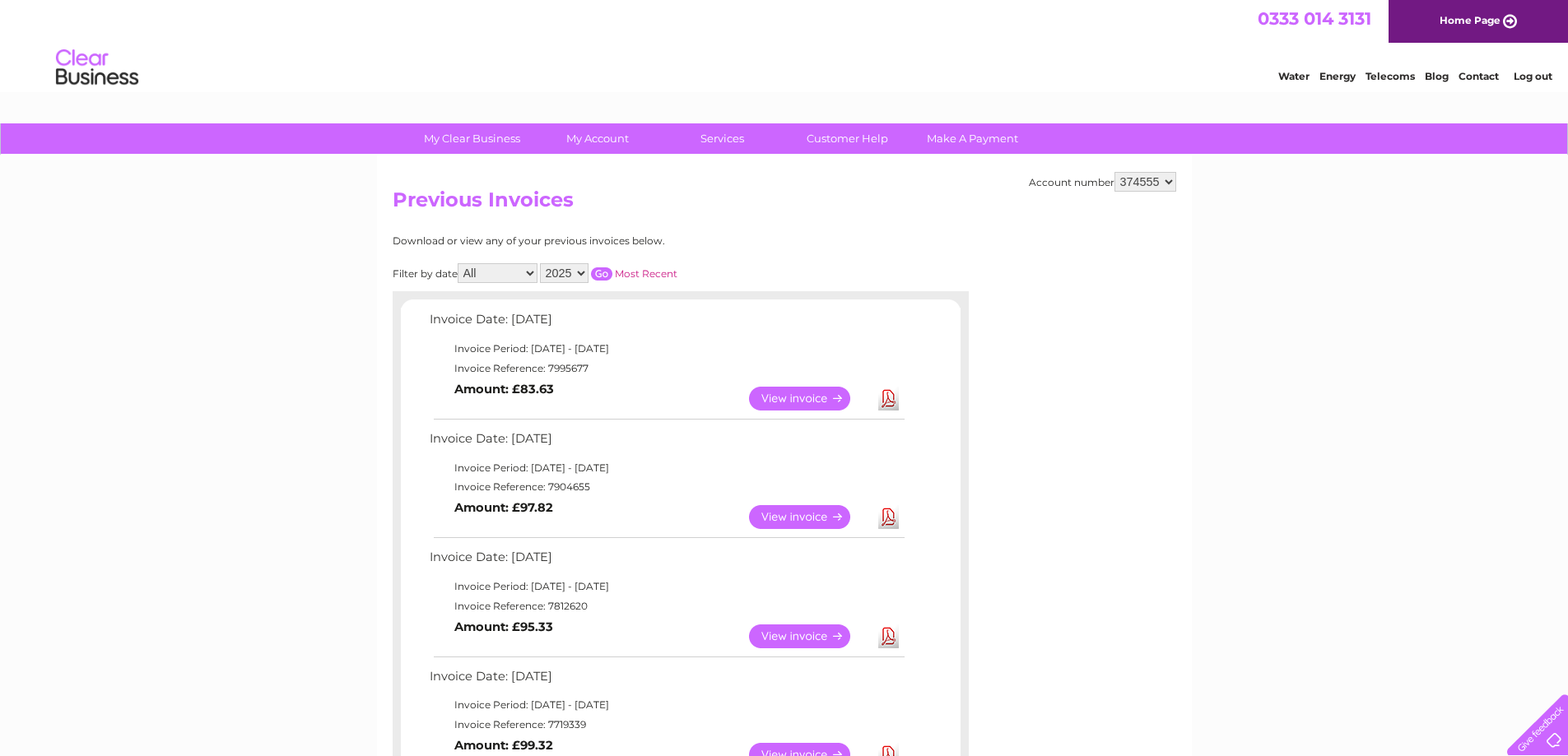
click at [1168, 178] on select "374555 942847 942863" at bounding box center [1146, 182] width 62 height 19
select select "942863"
click at [1115, 172] on select "374555 942847 942863" at bounding box center [1146, 182] width 62 height 19
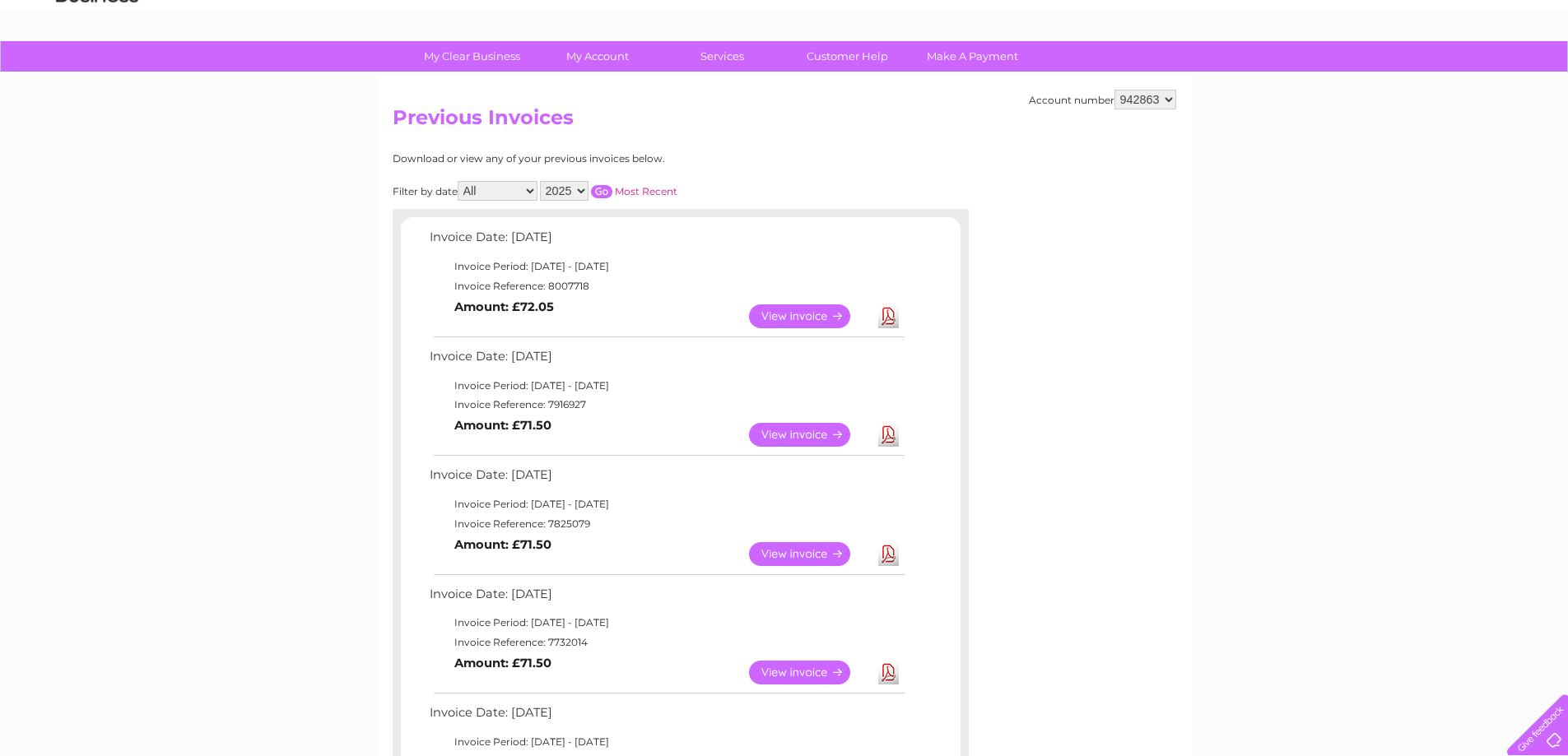
click at [811, 554] on link "View" at bounding box center [809, 554] width 121 height 24
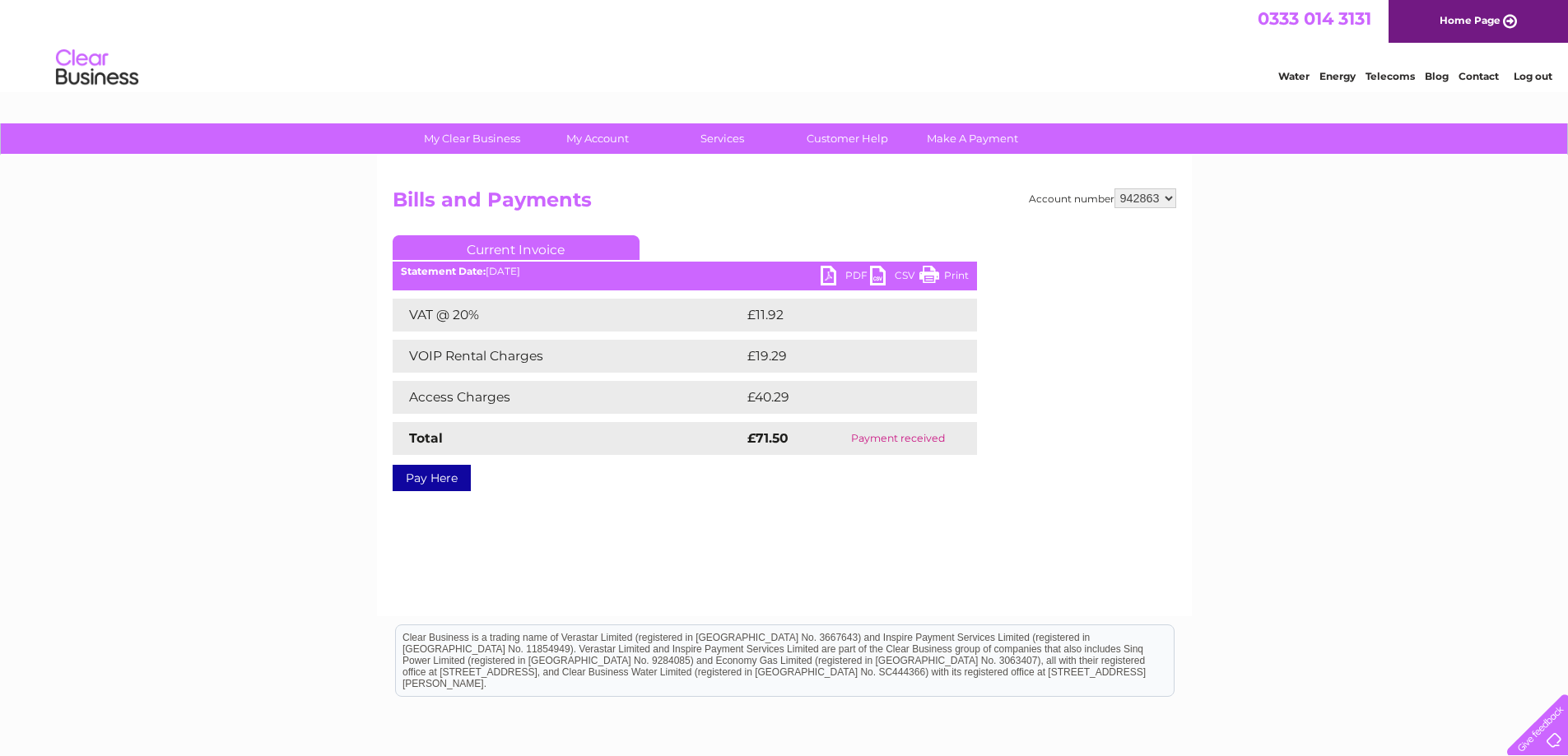
drag, startPoint x: 948, startPoint y: 274, endPoint x: 1200, endPoint y: 32, distance: 349.4
click at [948, 274] on link "Print" at bounding box center [944, 277] width 49 height 24
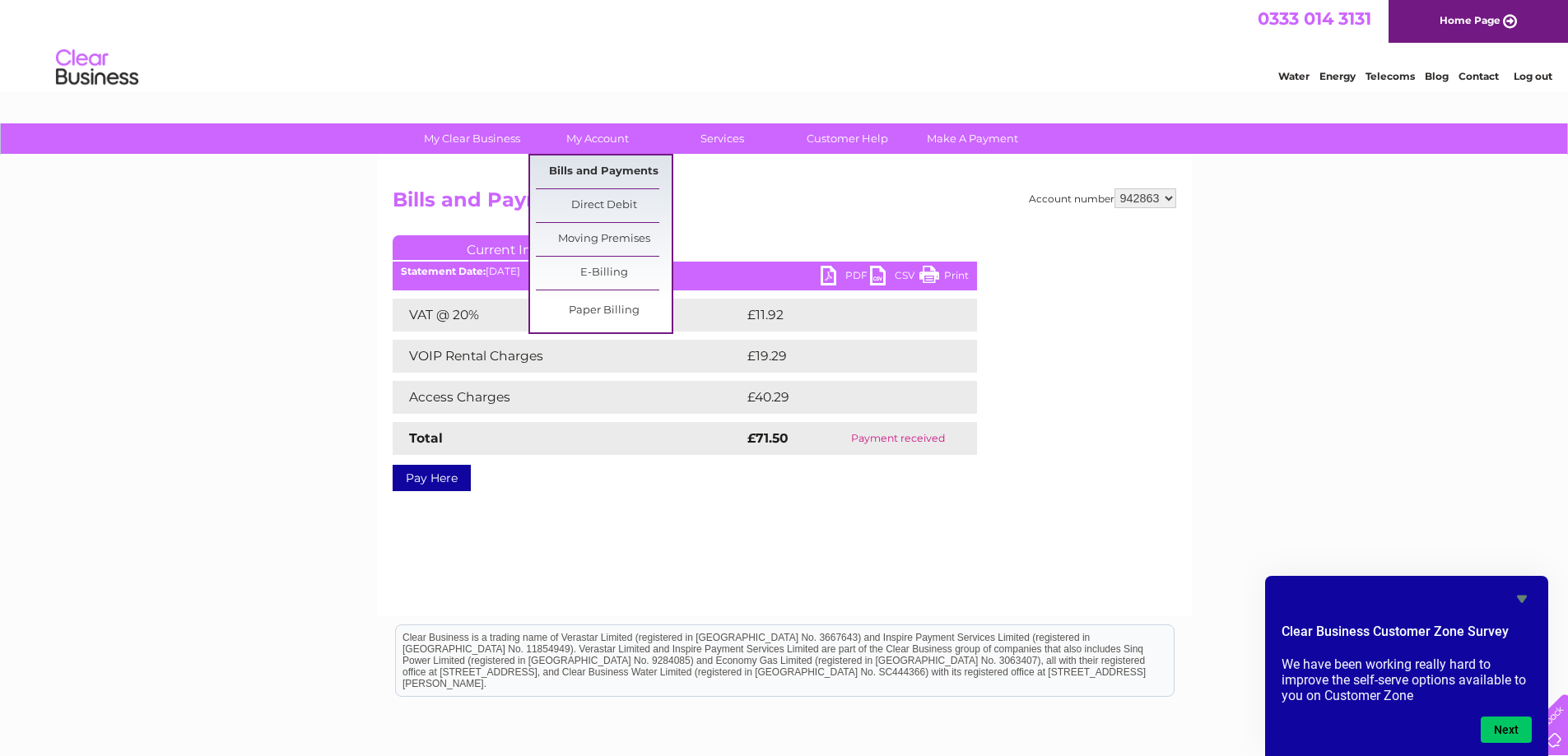
click at [590, 174] on link "Bills and Payments" at bounding box center [603, 172] width 135 height 33
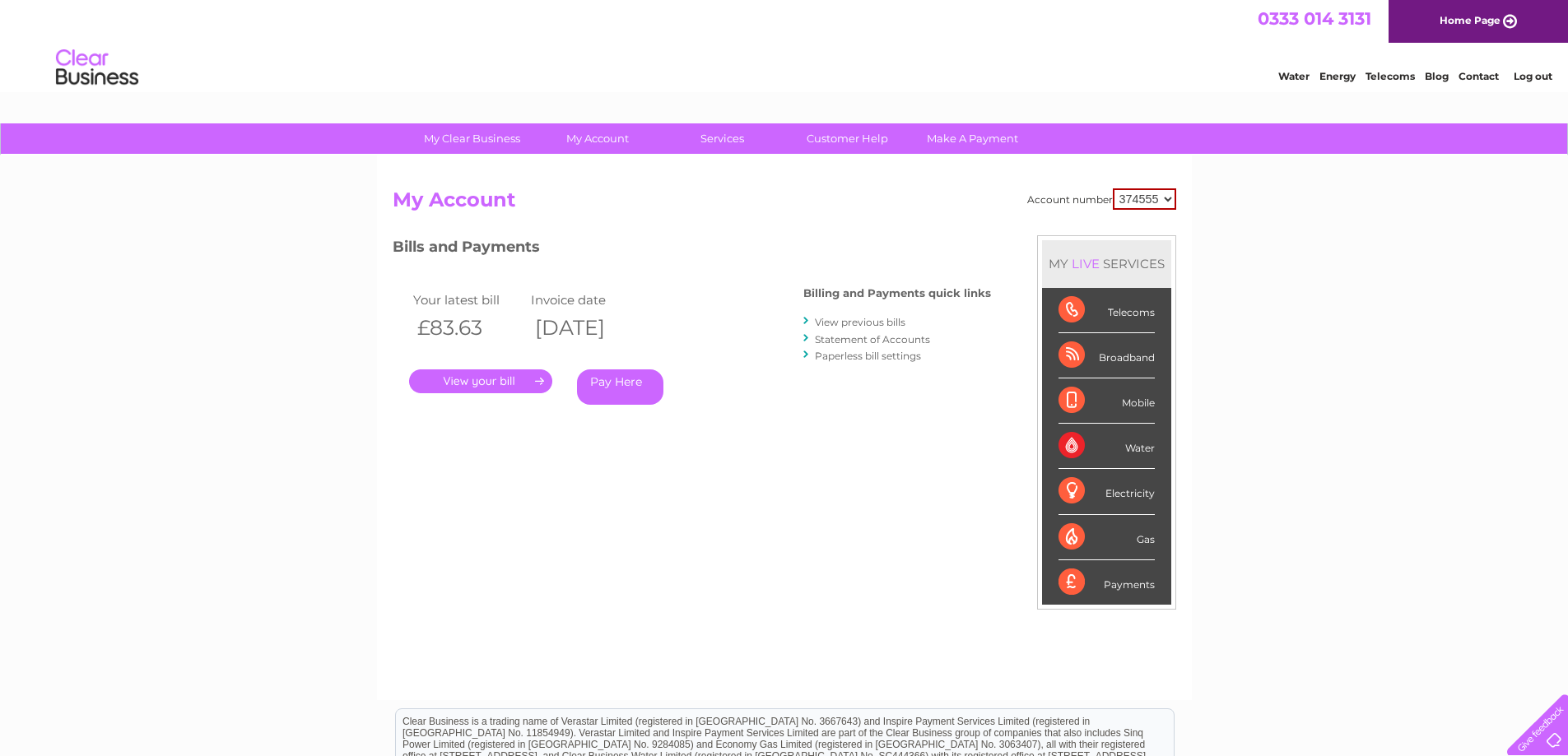
click at [836, 325] on link "View previous bills" at bounding box center [860, 322] width 91 height 13
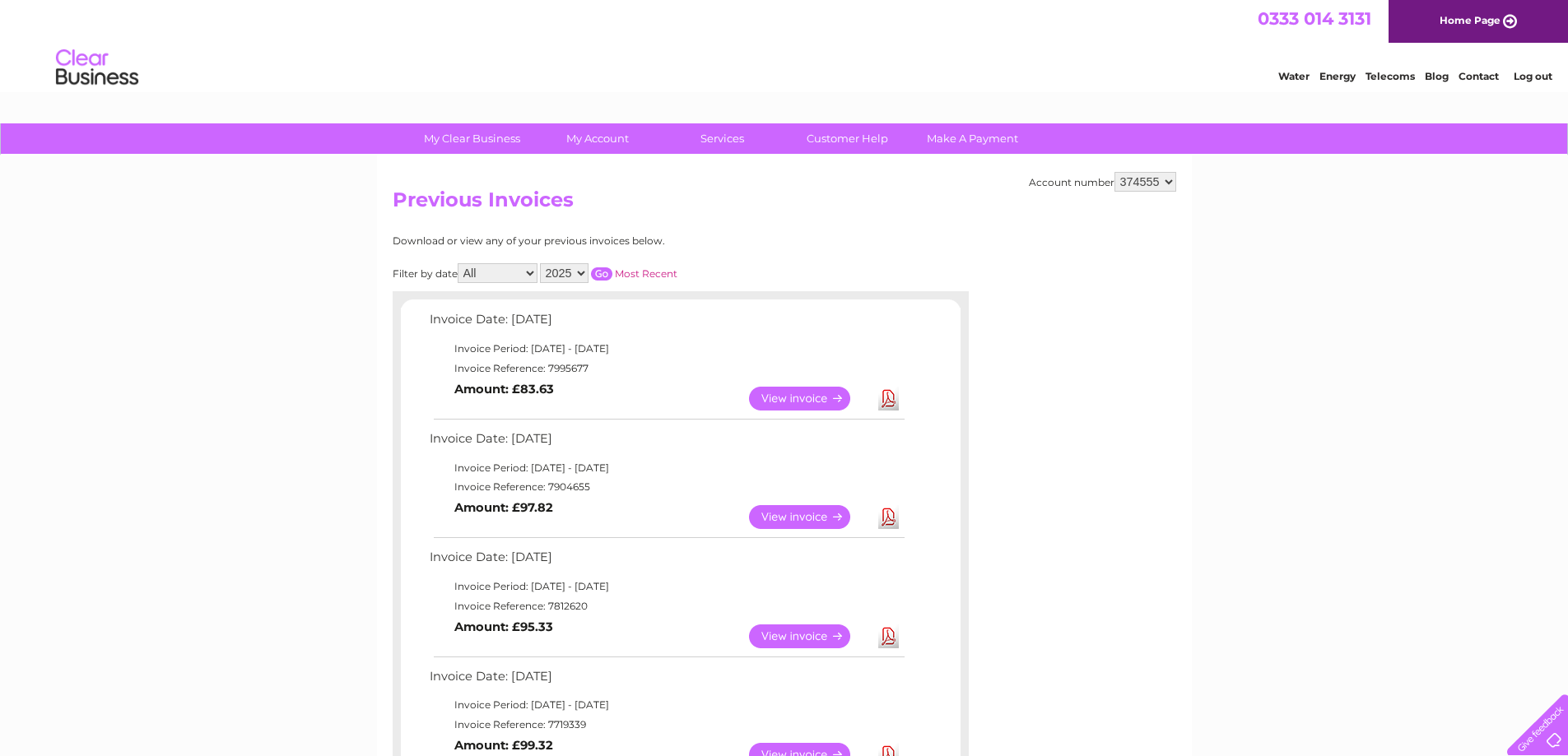
click at [1170, 182] on select "374555 942847 942863" at bounding box center [1146, 182] width 62 height 19
select select "942863"
click at [1115, 172] on select "374555 942847 942863" at bounding box center [1146, 182] width 62 height 19
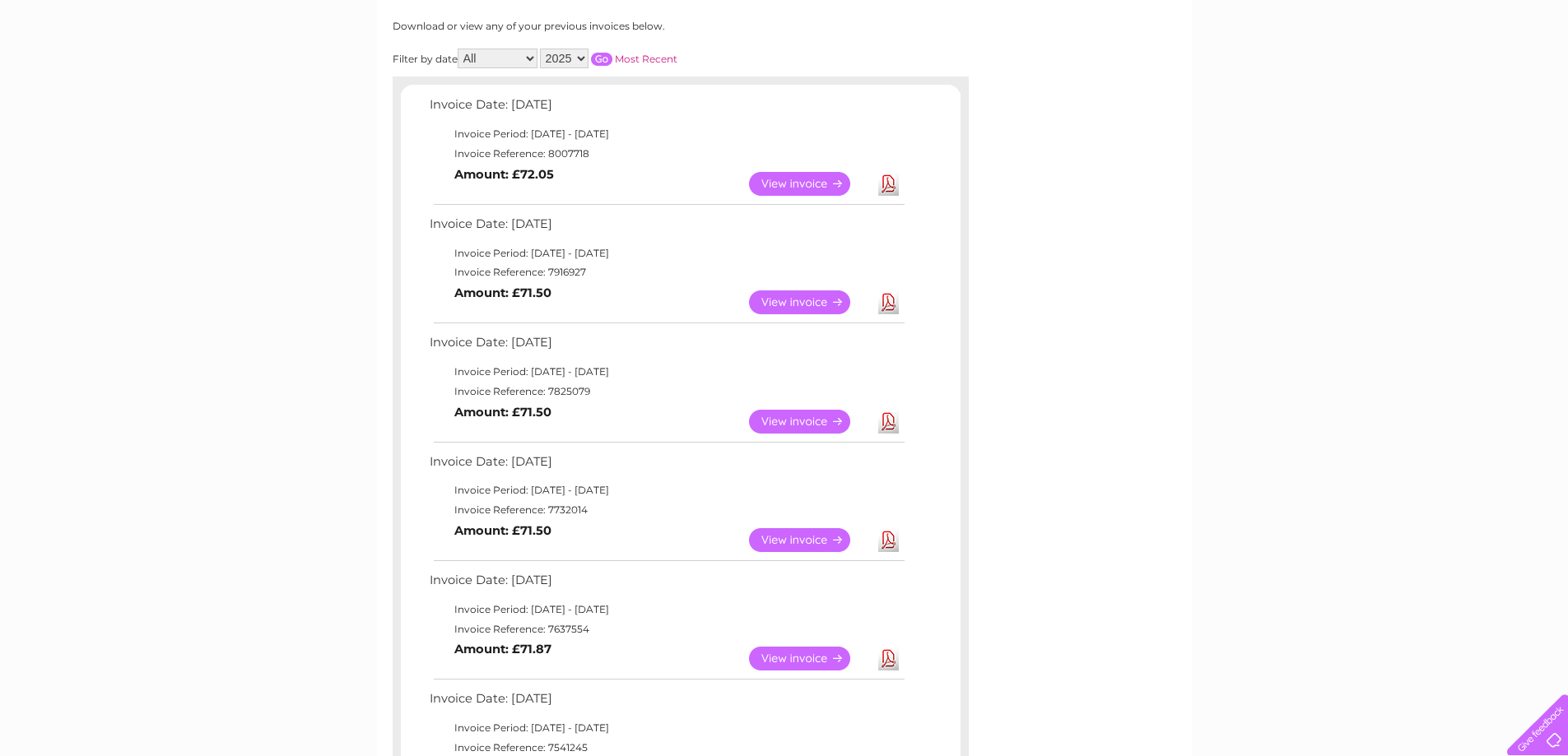
scroll to position [247, 0]
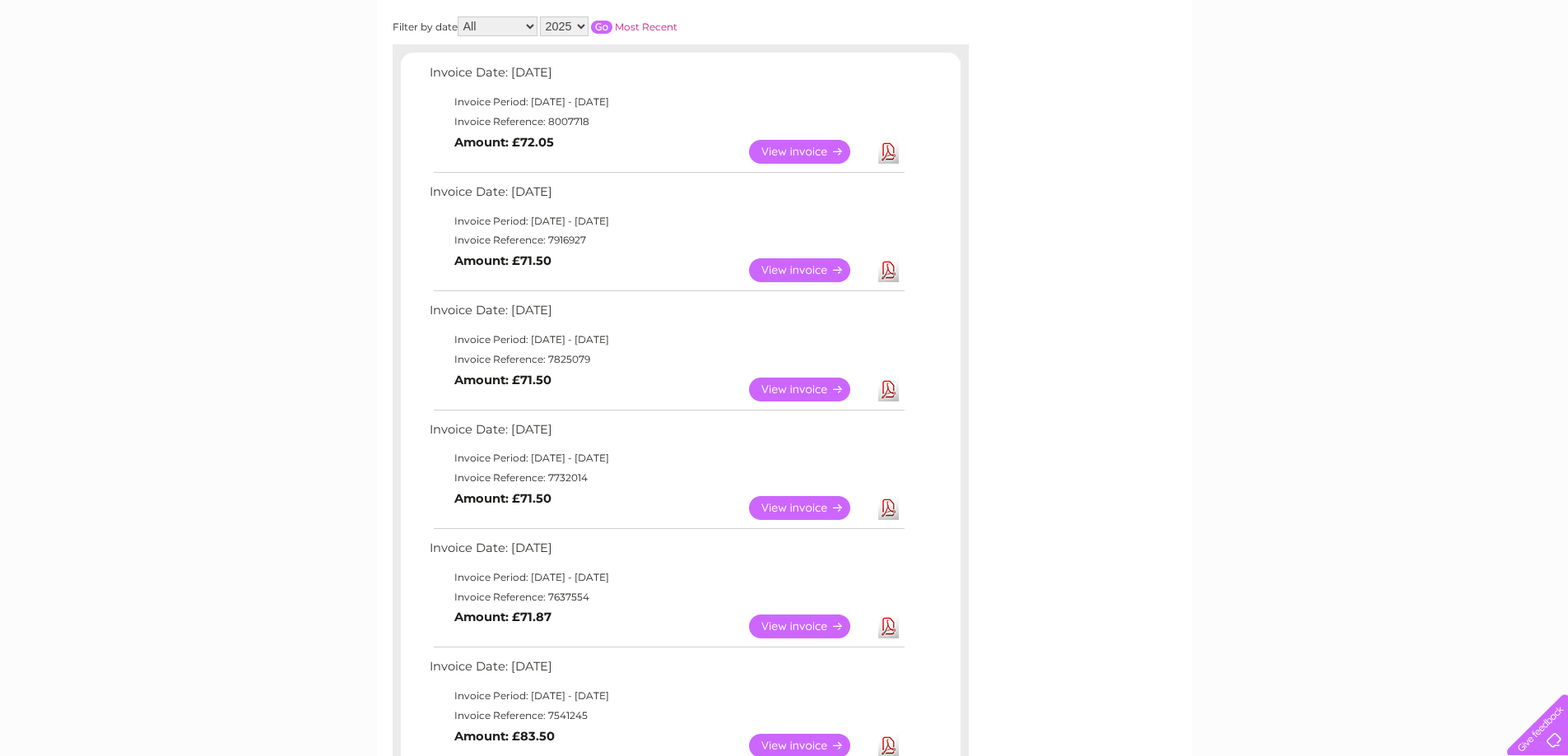
click at [799, 506] on link "View" at bounding box center [809, 508] width 121 height 24
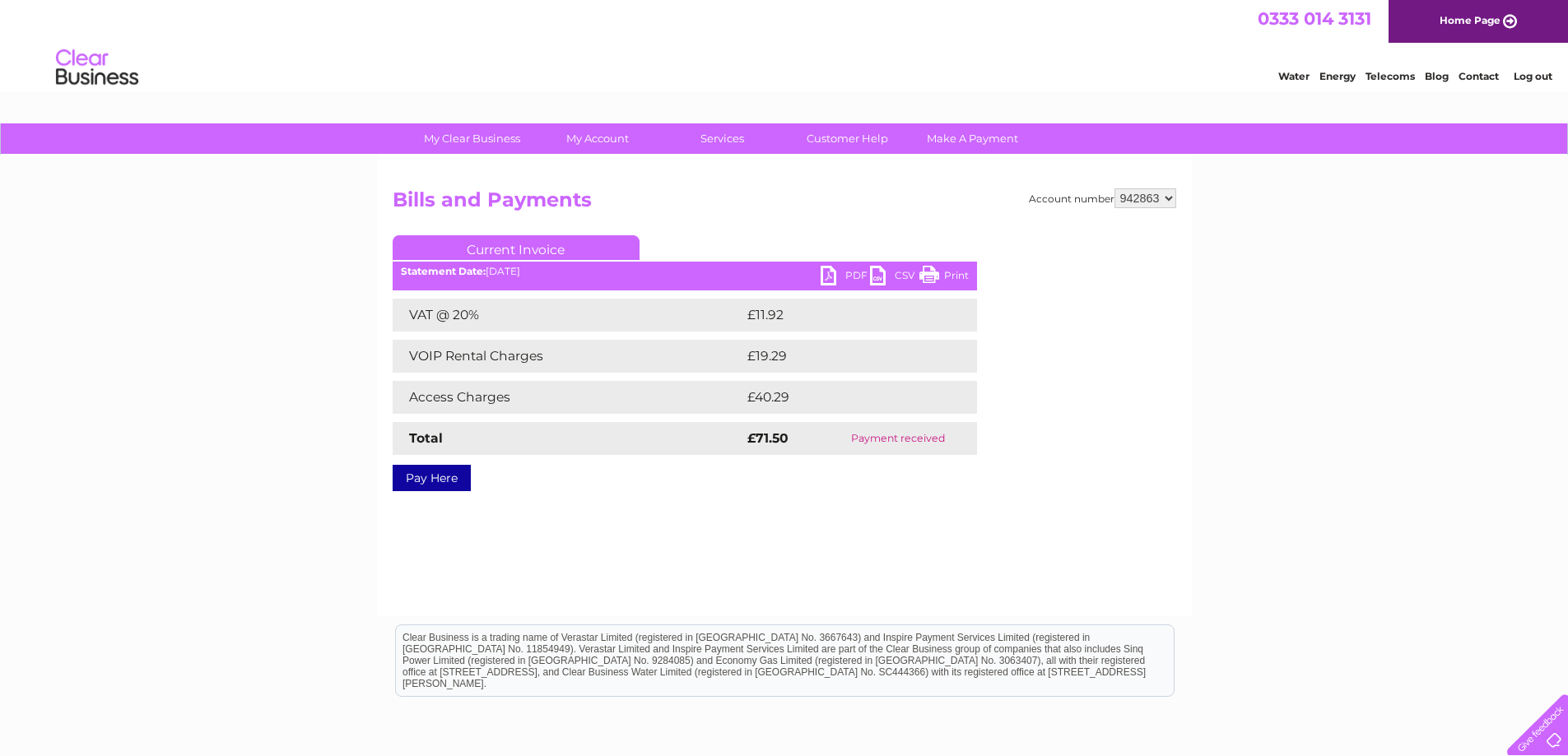
click at [939, 277] on link "Print" at bounding box center [944, 277] width 49 height 24
